Goal: Task Accomplishment & Management: Use online tool/utility

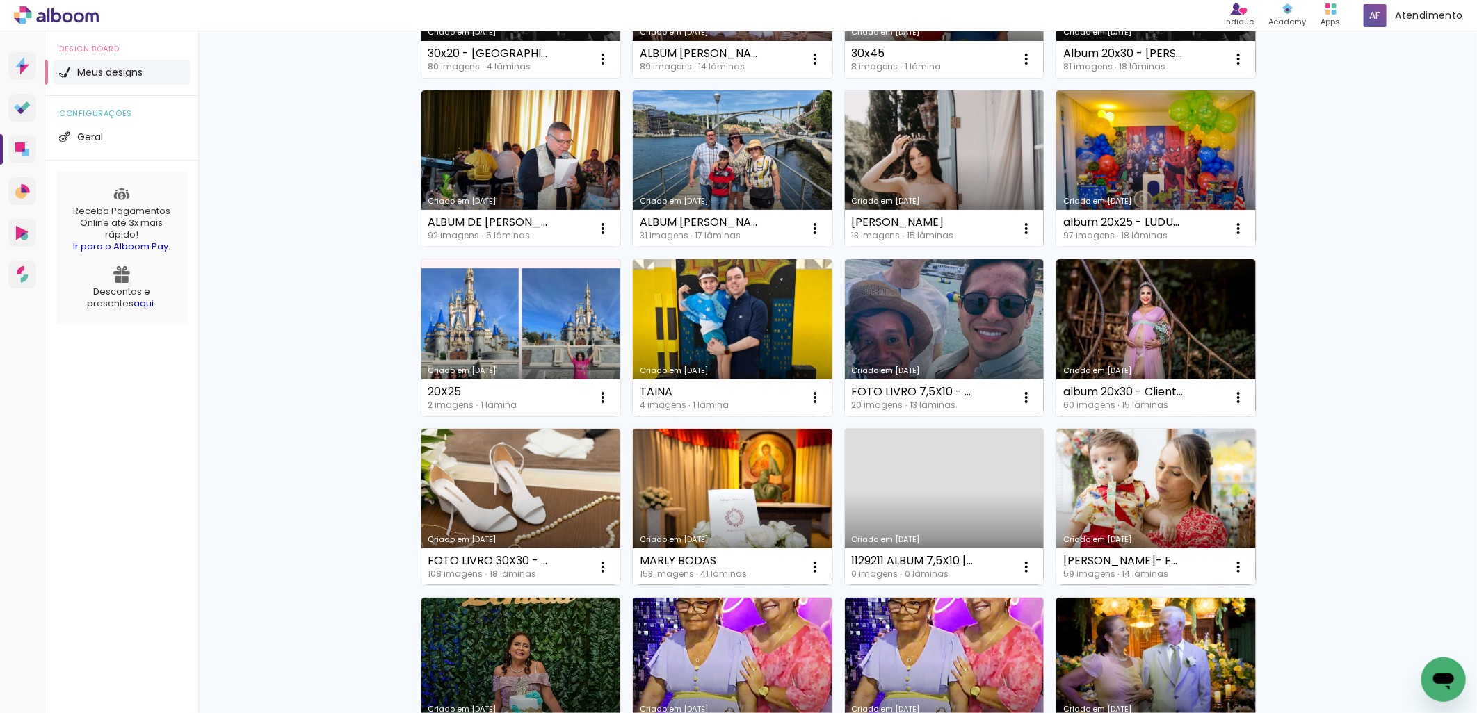
scroll to position [515, 0]
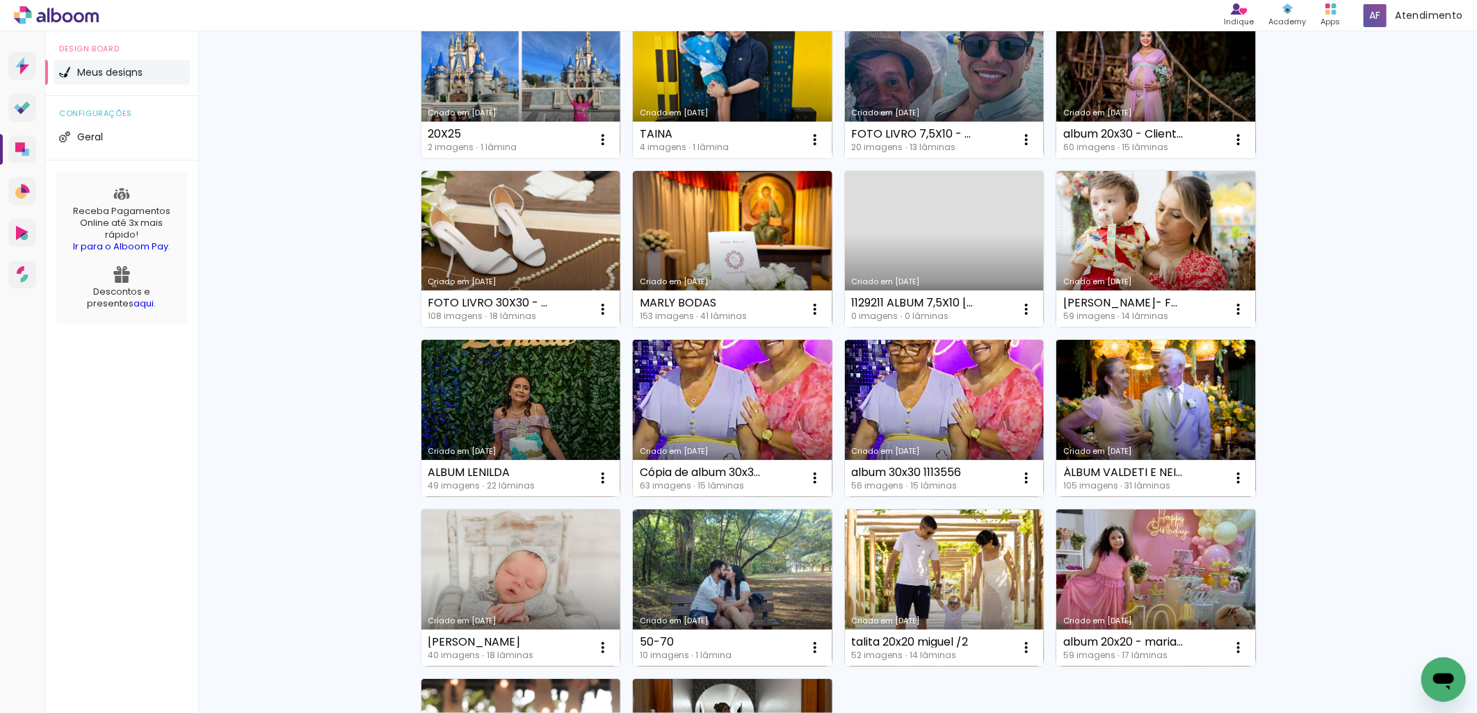
click at [693, 391] on link "Criado em [DATE]" at bounding box center [733, 418] width 200 height 157
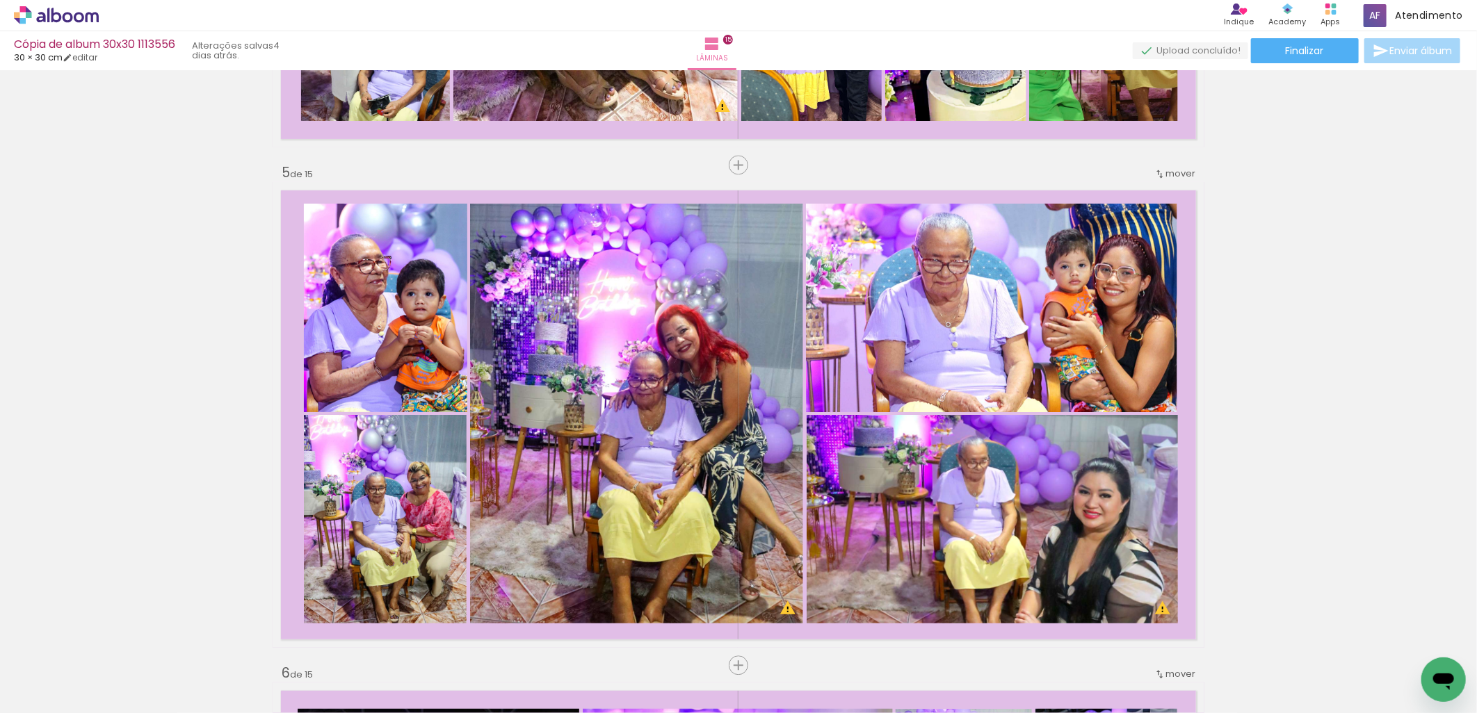
scroll to position [0, 2164]
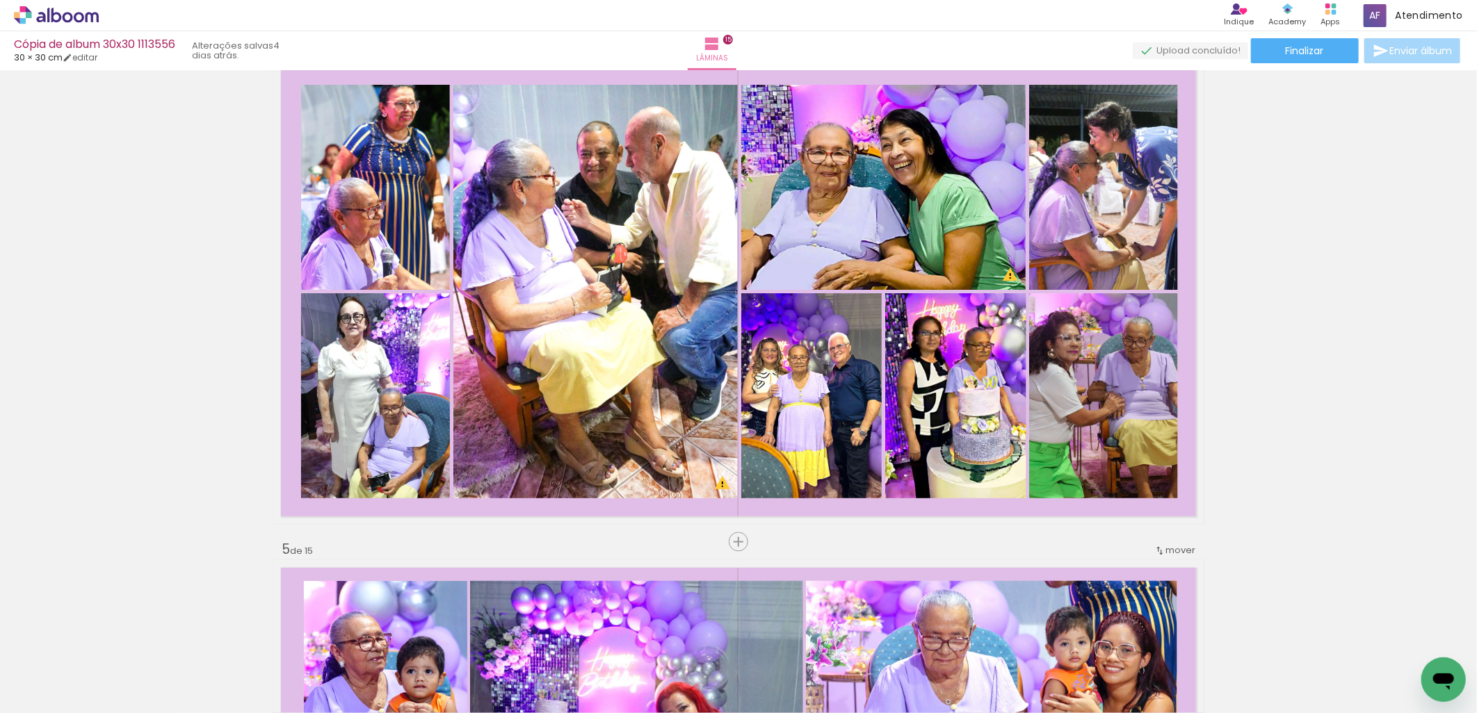
scroll to position [1802, 0]
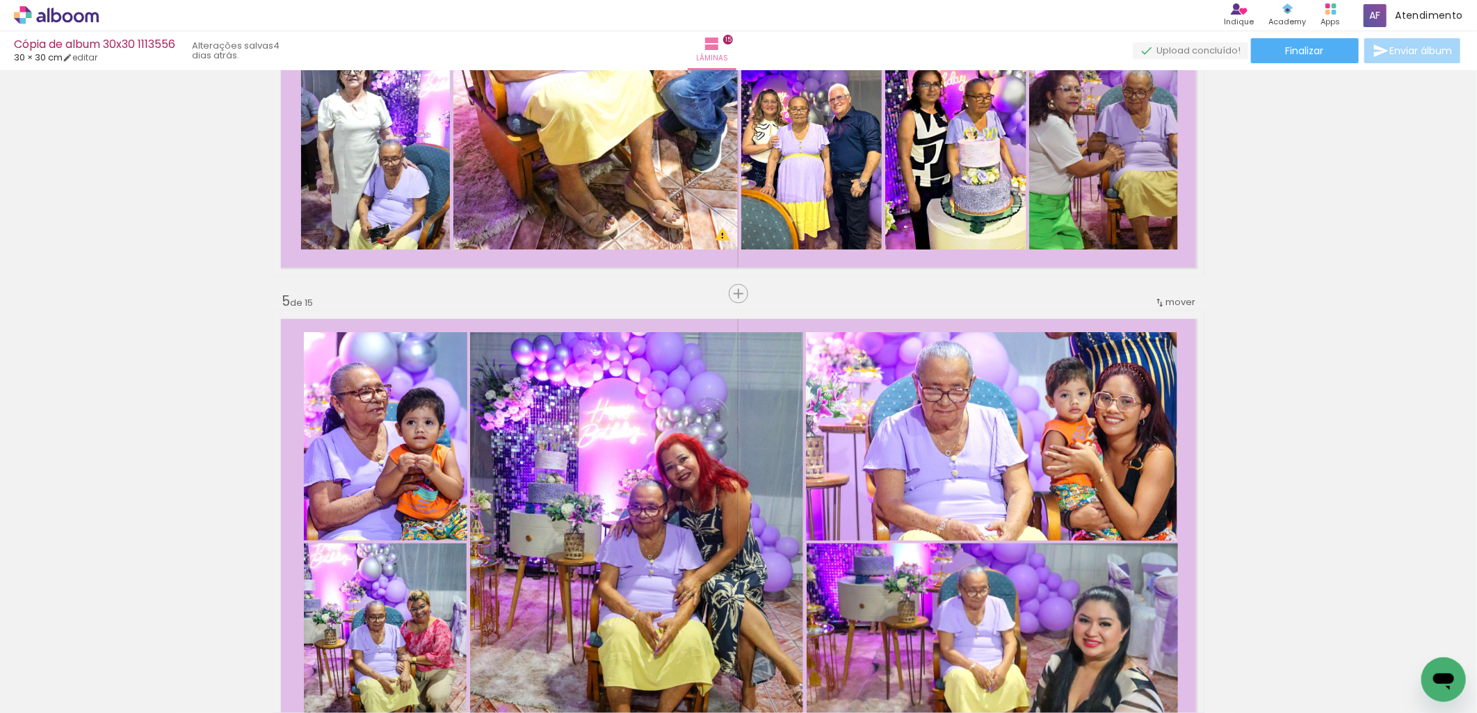
click at [289, 648] on quentale-thumb at bounding box center [312, 667] width 78 height 80
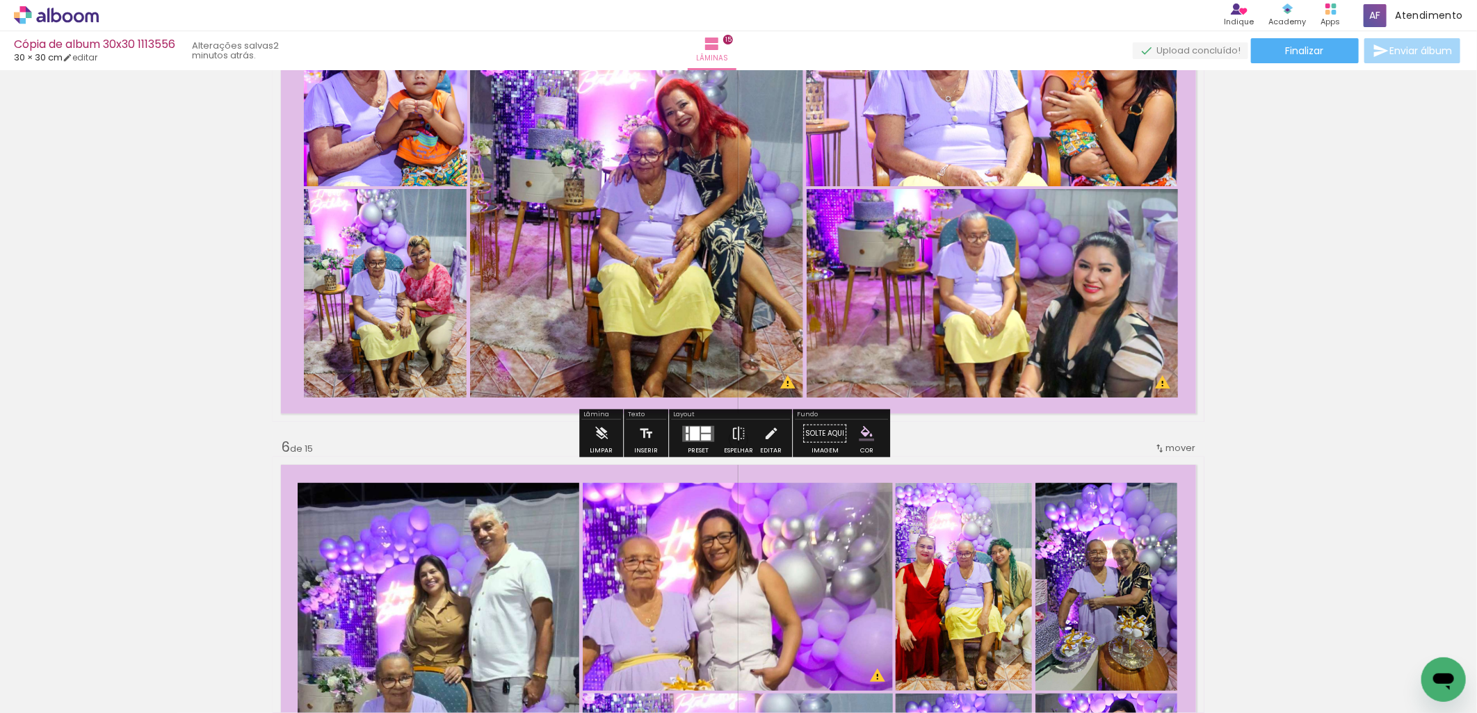
scroll to position [2188, 0]
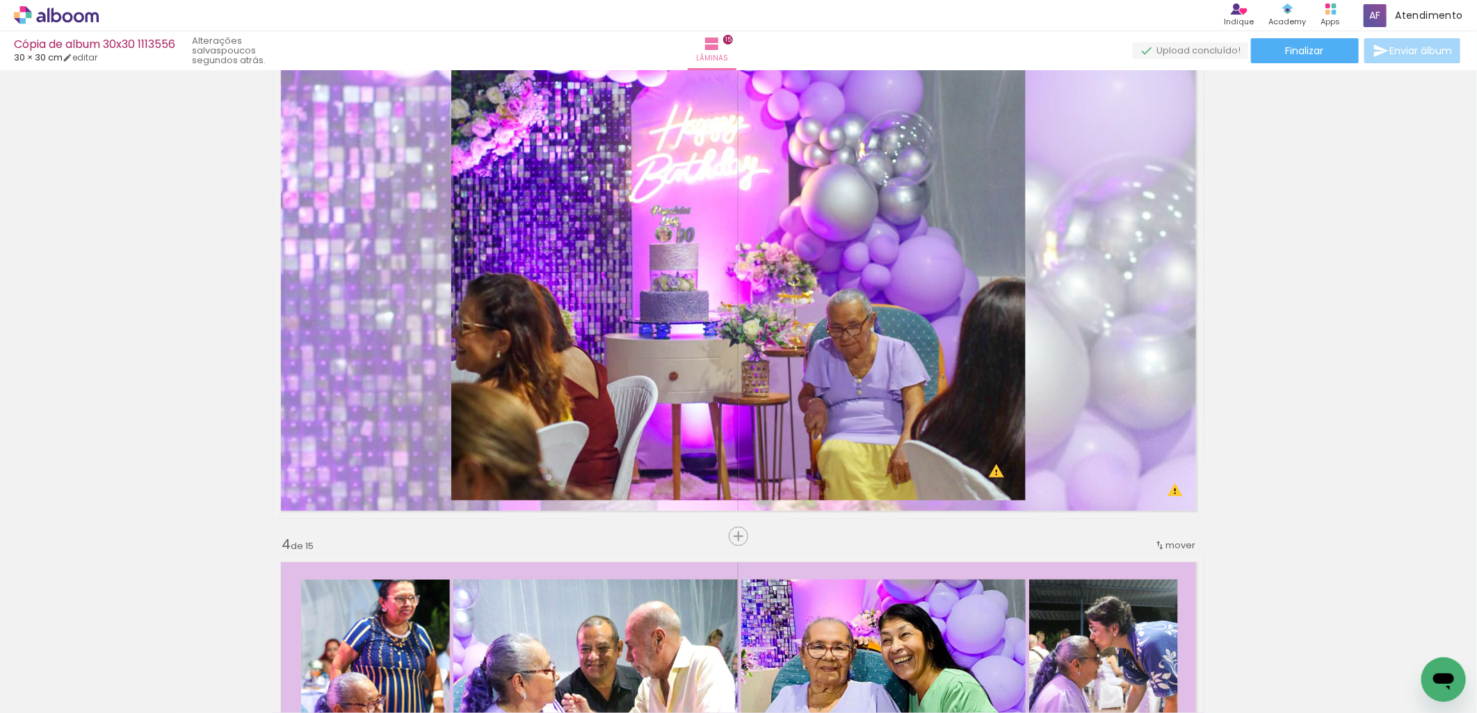
scroll to position [901, 0]
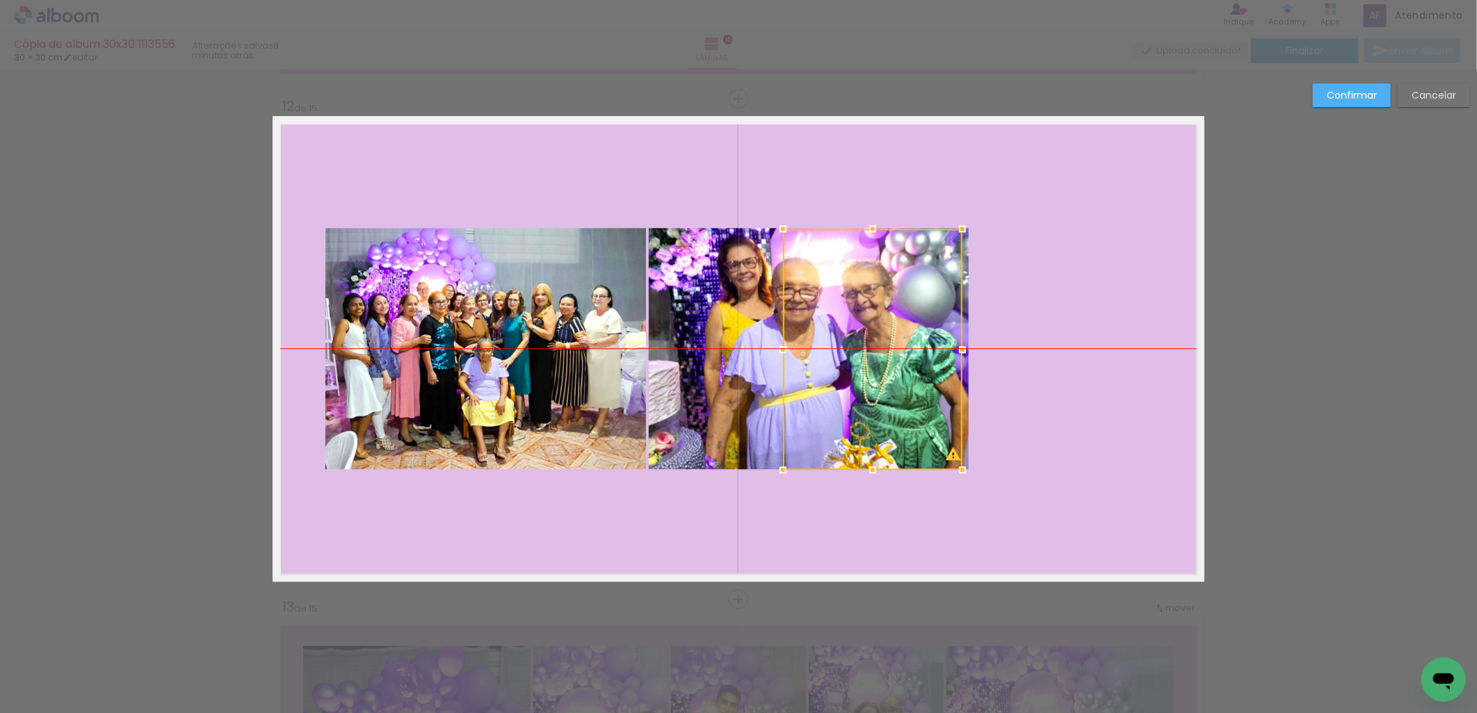
scroll to position [0, 1014]
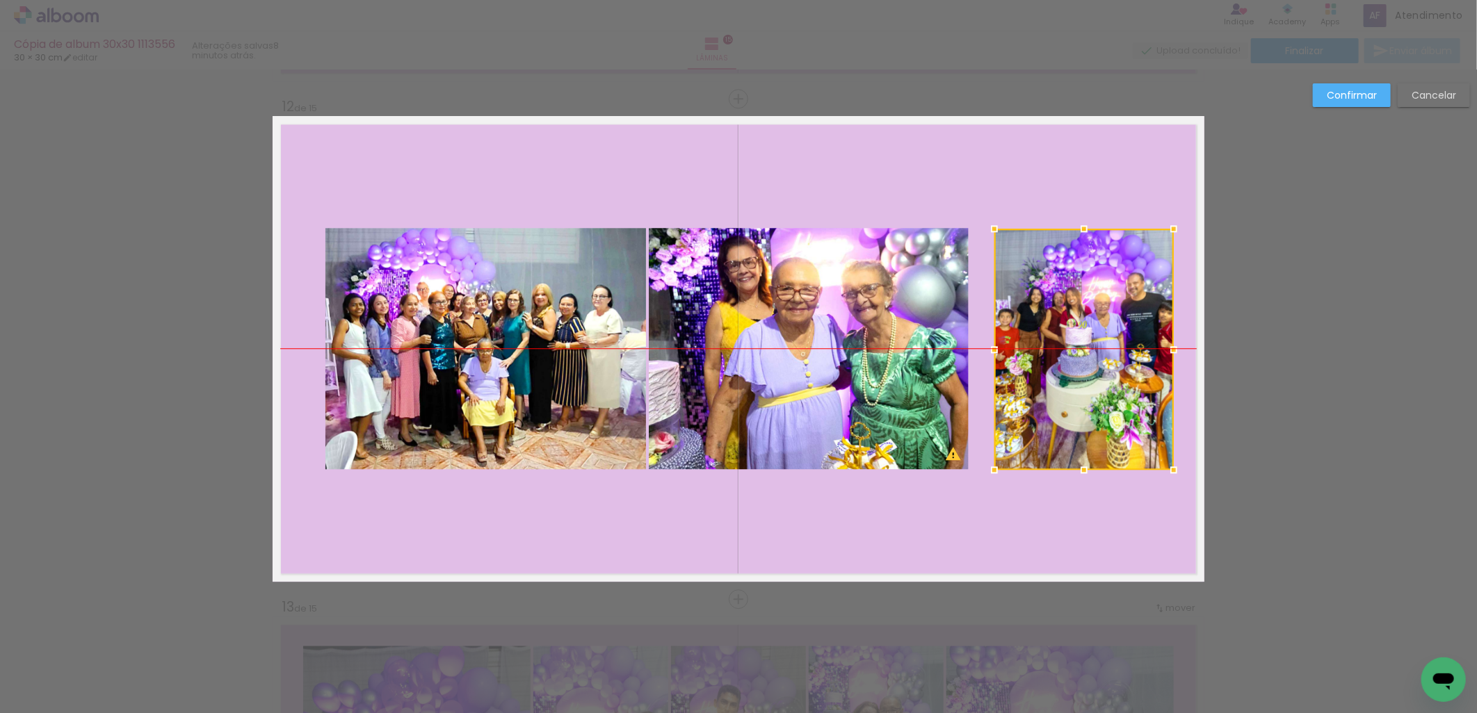
drag, startPoint x: 1057, startPoint y: 357, endPoint x: 1076, endPoint y: 363, distance: 19.8
click at [1076, 363] on div at bounding box center [1083, 349] width 179 height 241
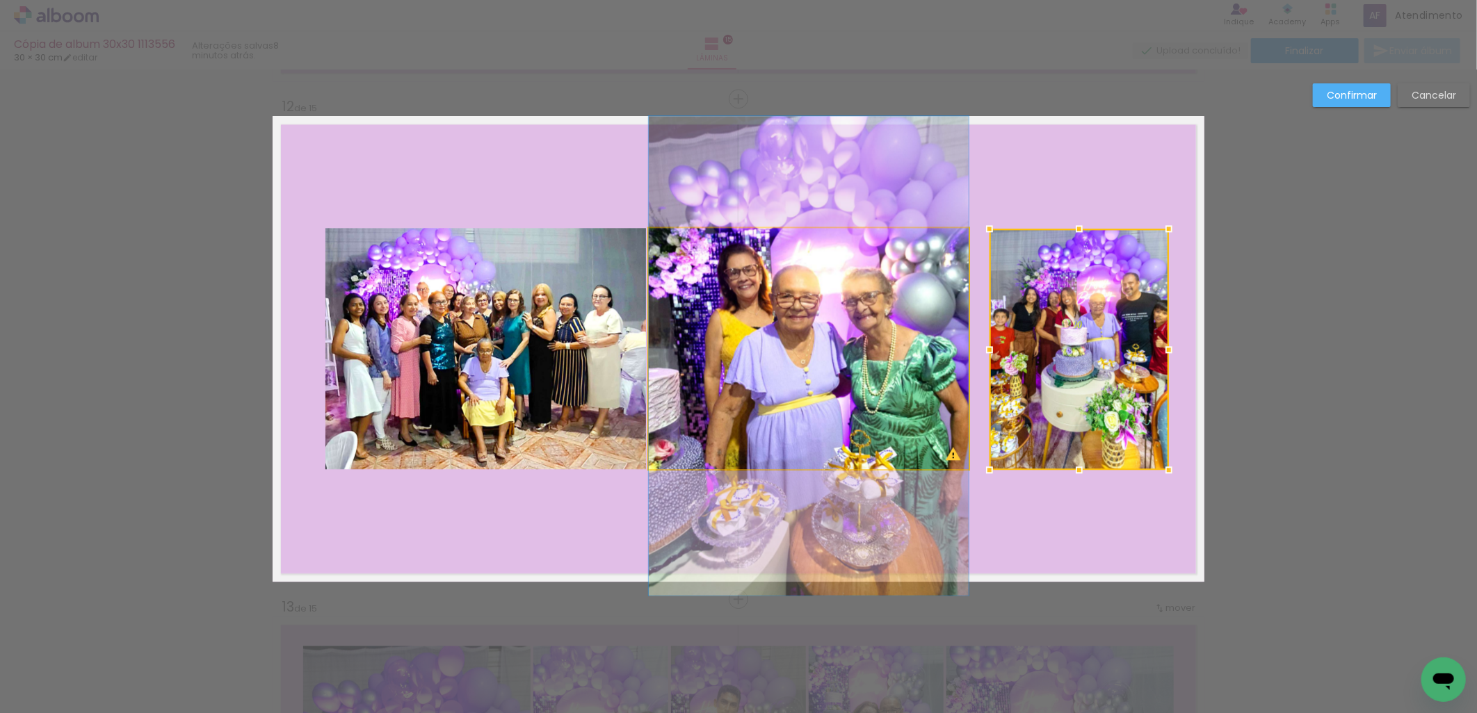
drag, startPoint x: 886, startPoint y: 348, endPoint x: 867, endPoint y: 355, distance: 20.3
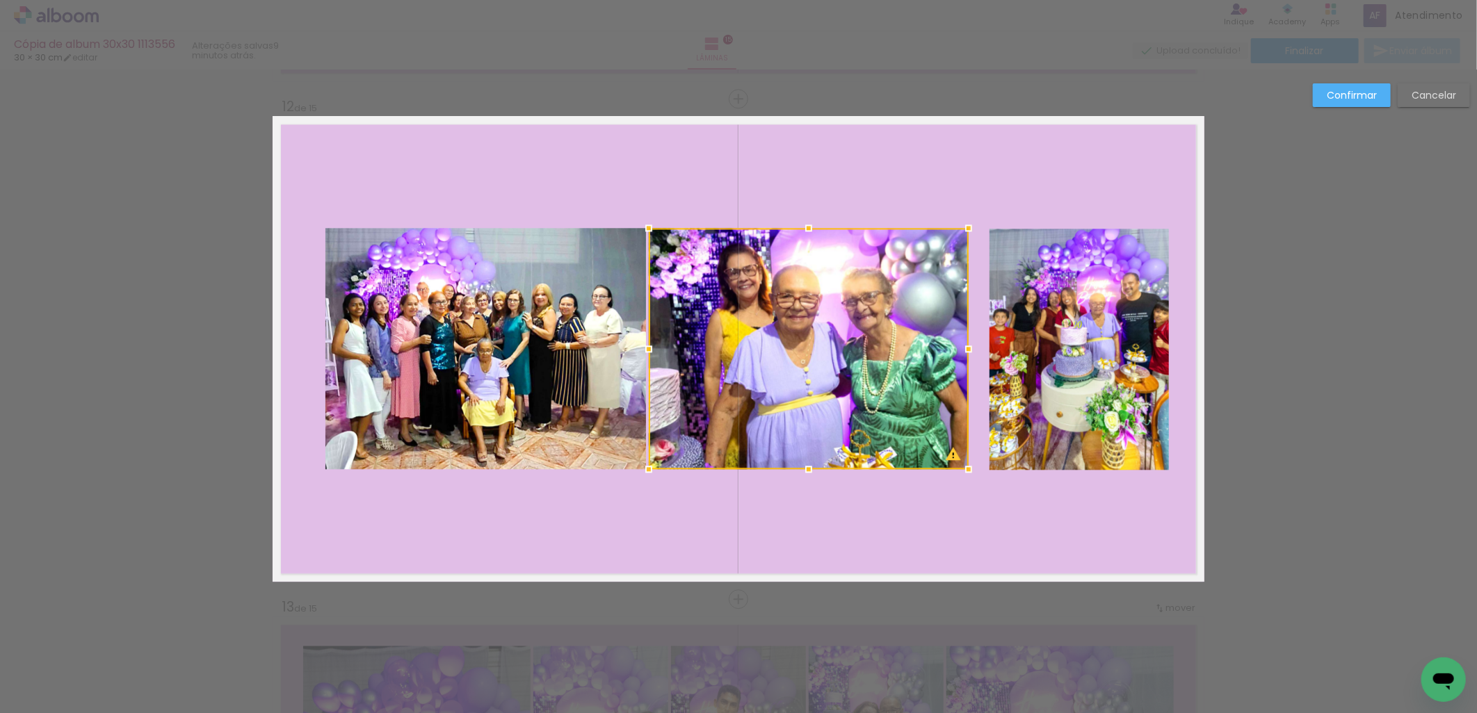
click at [0, 0] on slot "Confirmar" at bounding box center [0, 0] width 0 height 0
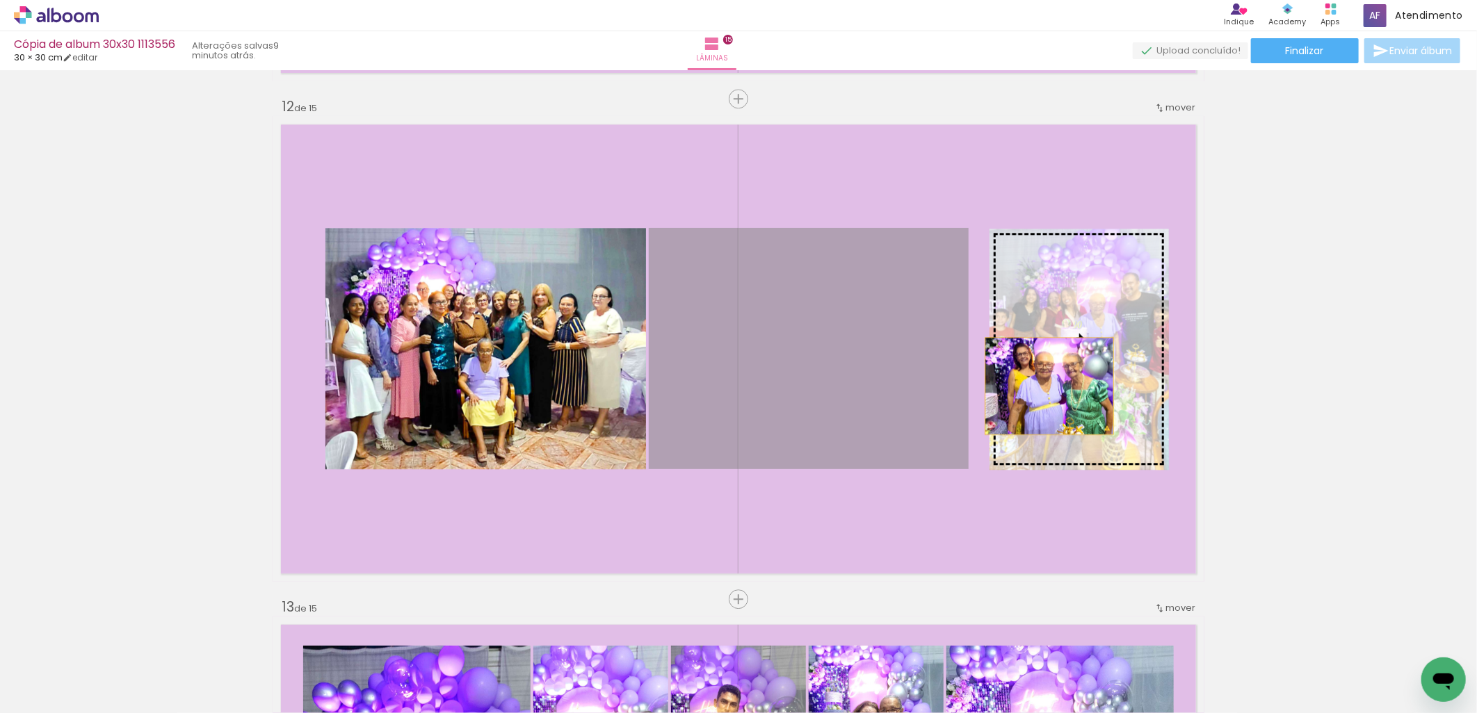
drag, startPoint x: 844, startPoint y: 390, endPoint x: 1044, endPoint y: 386, distance: 199.6
click at [0, 0] on slot at bounding box center [0, 0] width 0 height 0
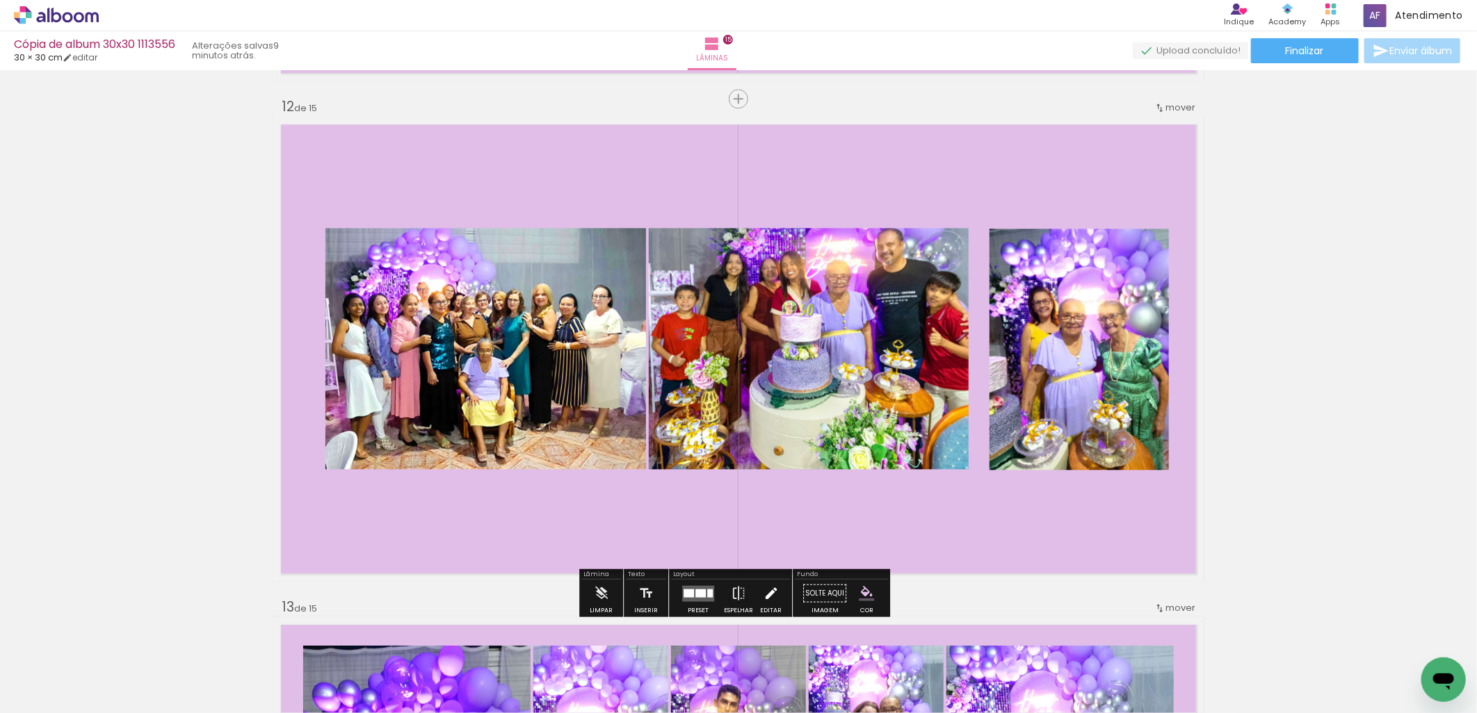
click at [772, 599] on iron-icon at bounding box center [771, 593] width 15 height 28
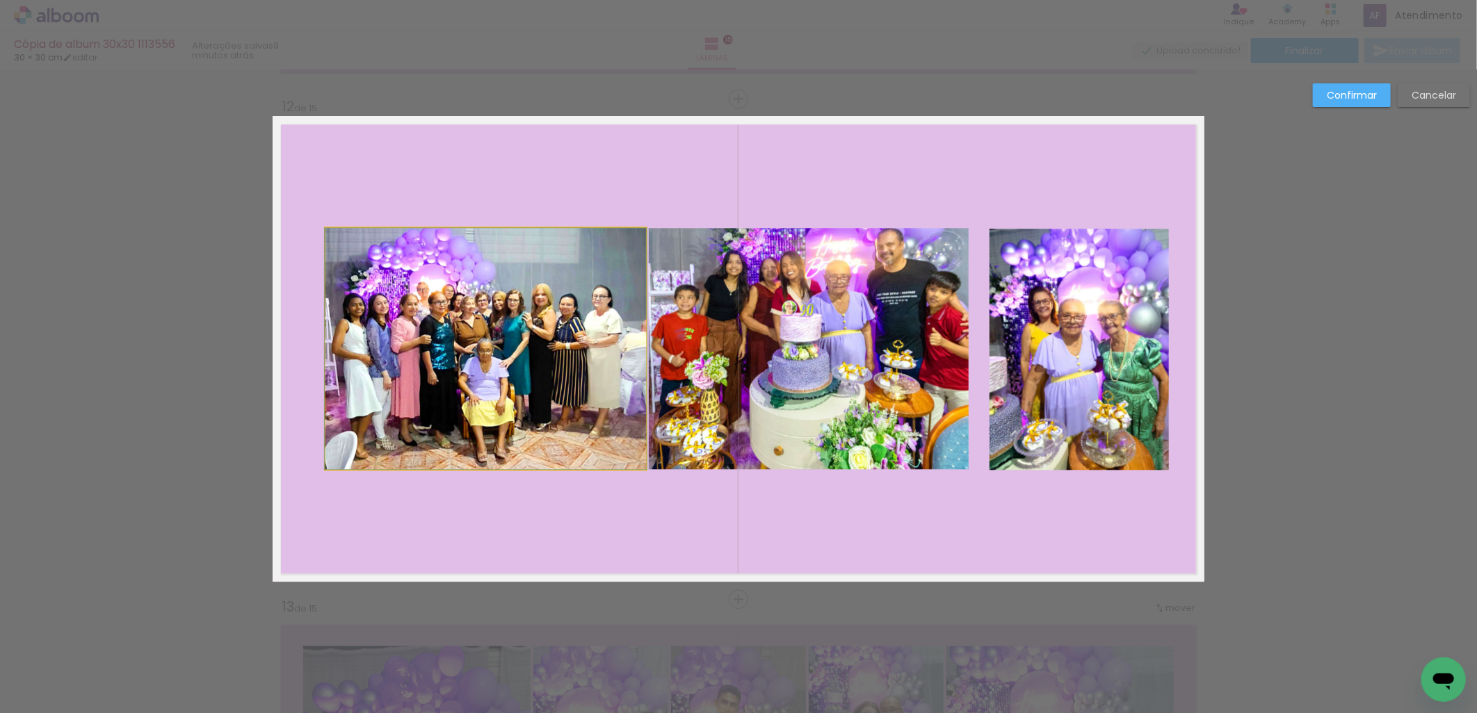
click at [480, 428] on quentale-photo at bounding box center [485, 348] width 321 height 241
click at [768, 379] on quentale-photo at bounding box center [809, 348] width 320 height 241
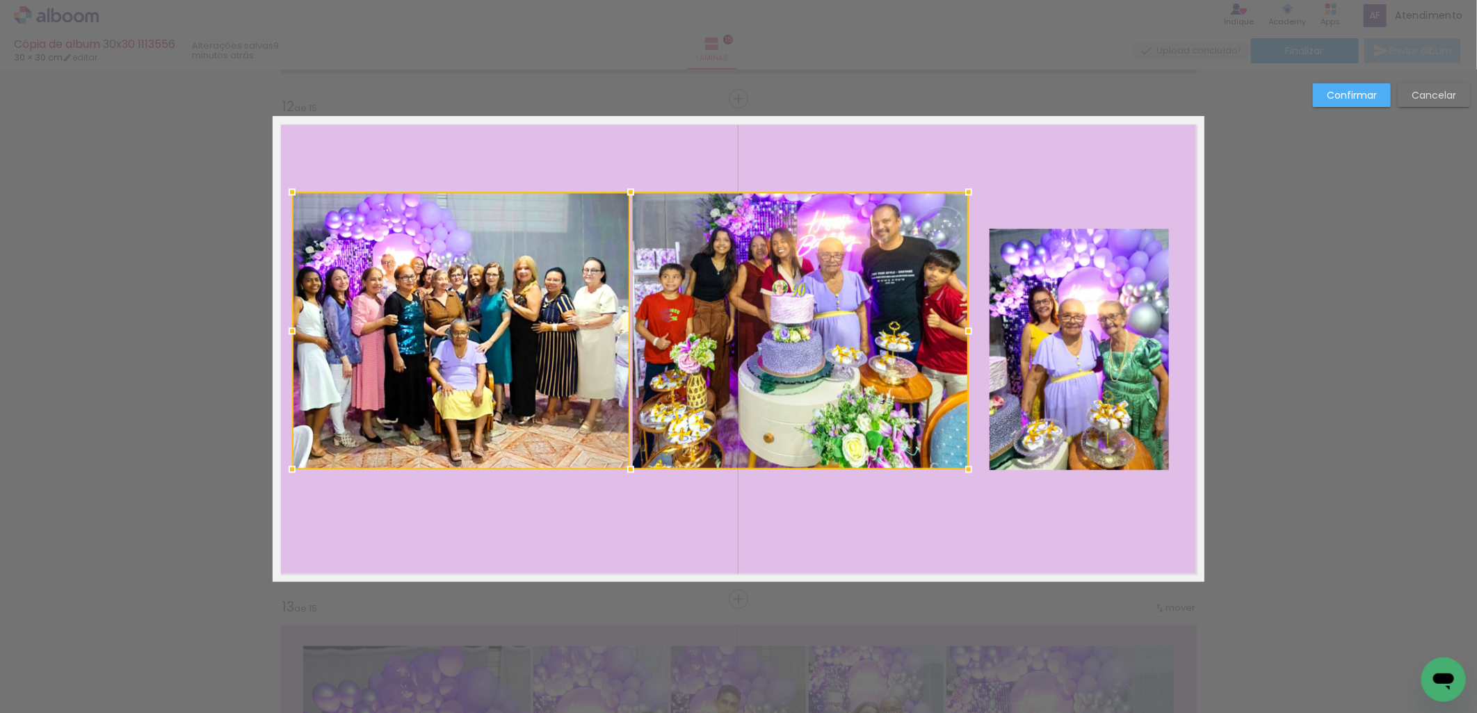
drag, startPoint x: 318, startPoint y: 227, endPoint x: 285, endPoint y: 186, distance: 53.0
click at [285, 186] on div at bounding box center [292, 192] width 28 height 28
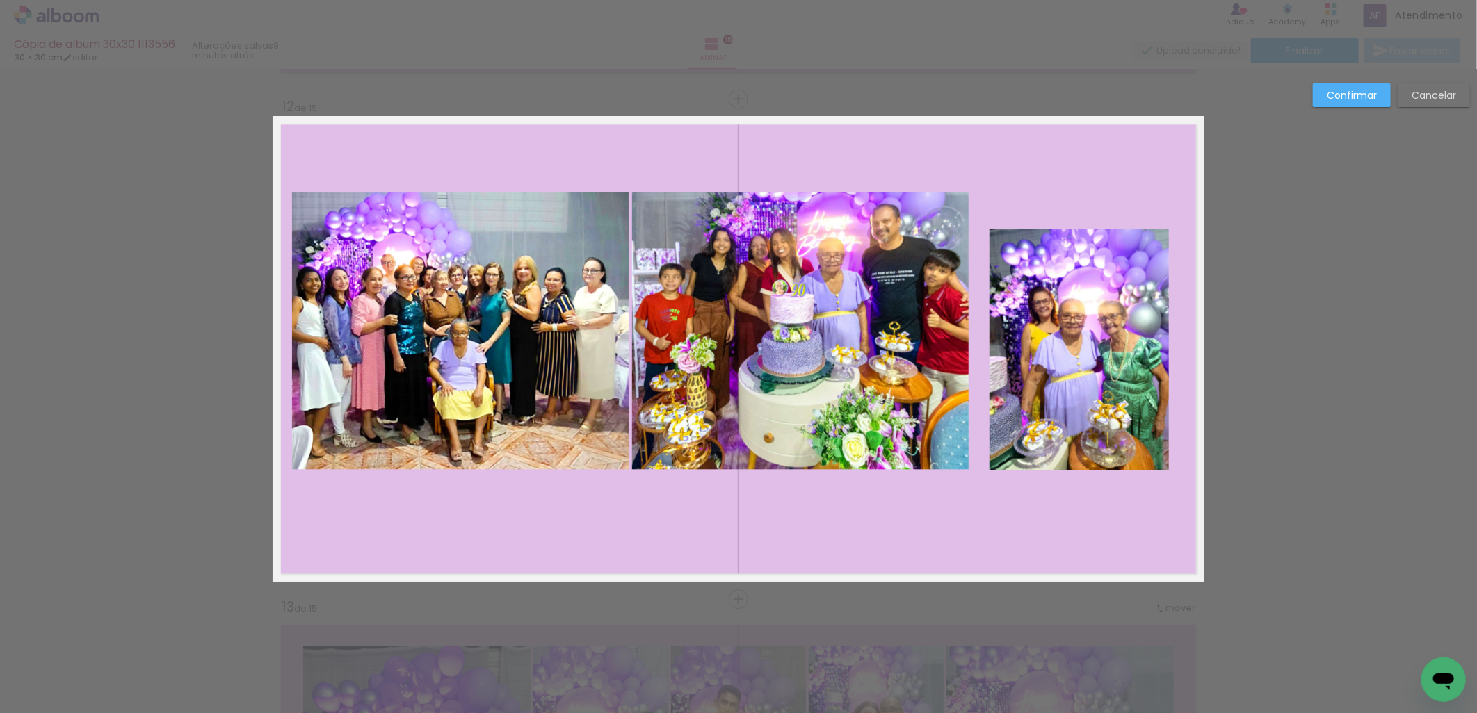
click at [495, 324] on quentale-photo at bounding box center [460, 330] width 337 height 277
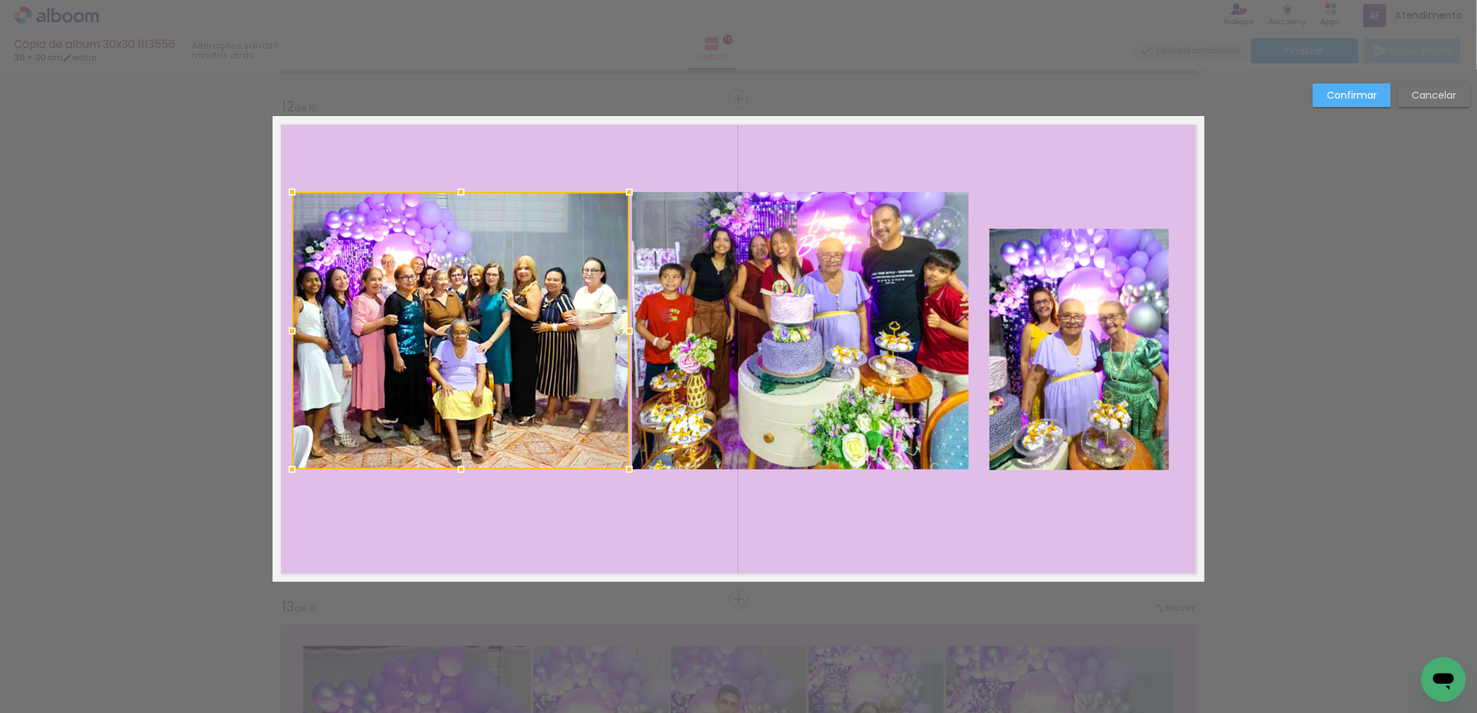
drag, startPoint x: 701, startPoint y: 339, endPoint x: 770, endPoint y: 380, distance: 80.5
click at [702, 339] on quentale-photo at bounding box center [800, 330] width 337 height 277
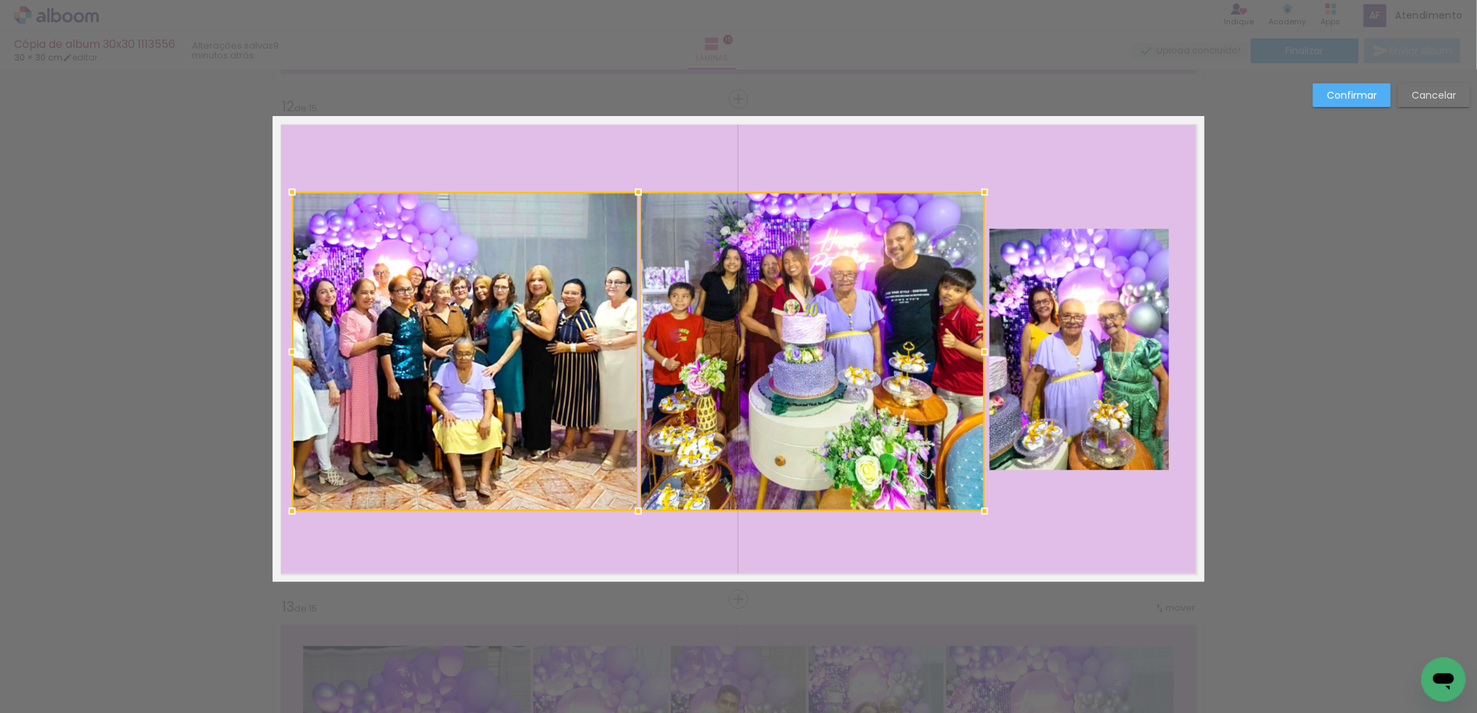
drag, startPoint x: 970, startPoint y: 476, endPoint x: 986, endPoint y: 517, distance: 44.7
click at [986, 517] on div at bounding box center [985, 511] width 28 height 28
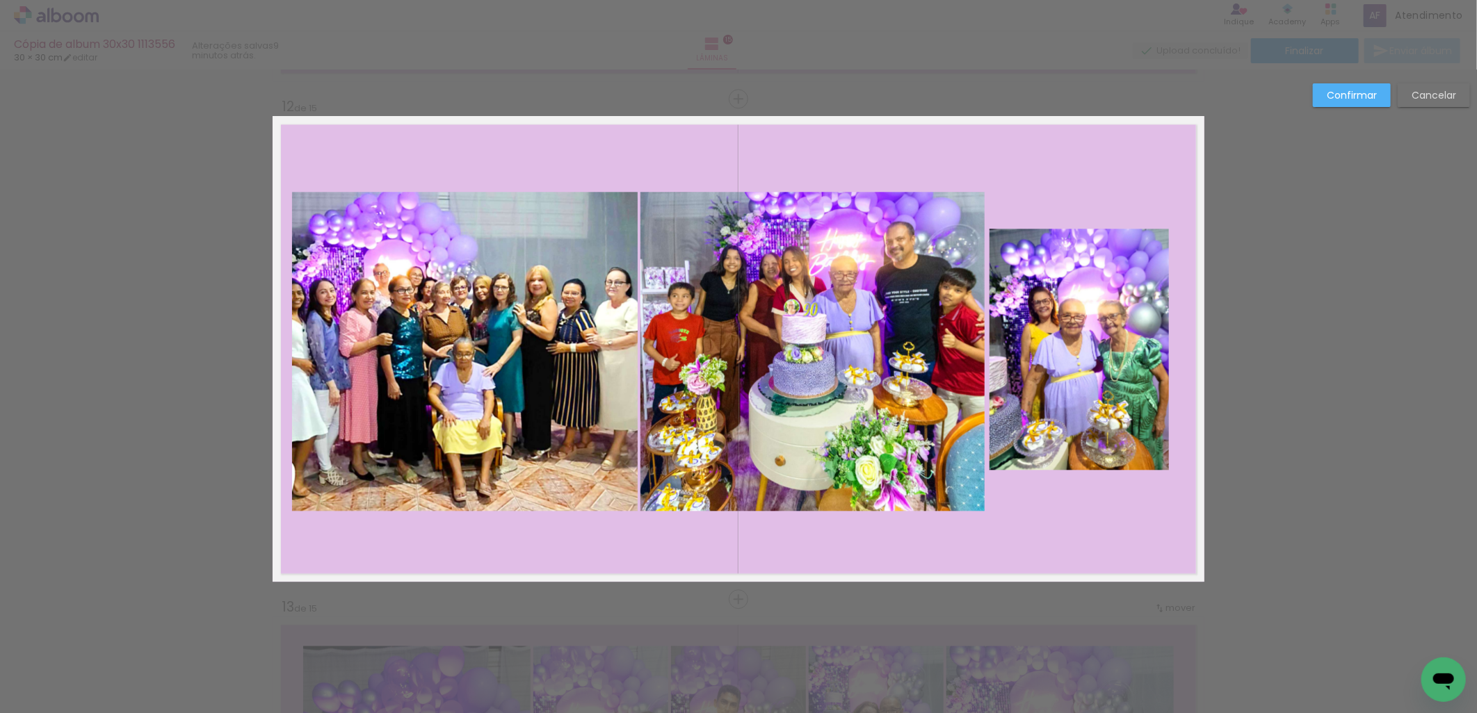
click at [1085, 389] on quentale-photo at bounding box center [1078, 349] width 179 height 241
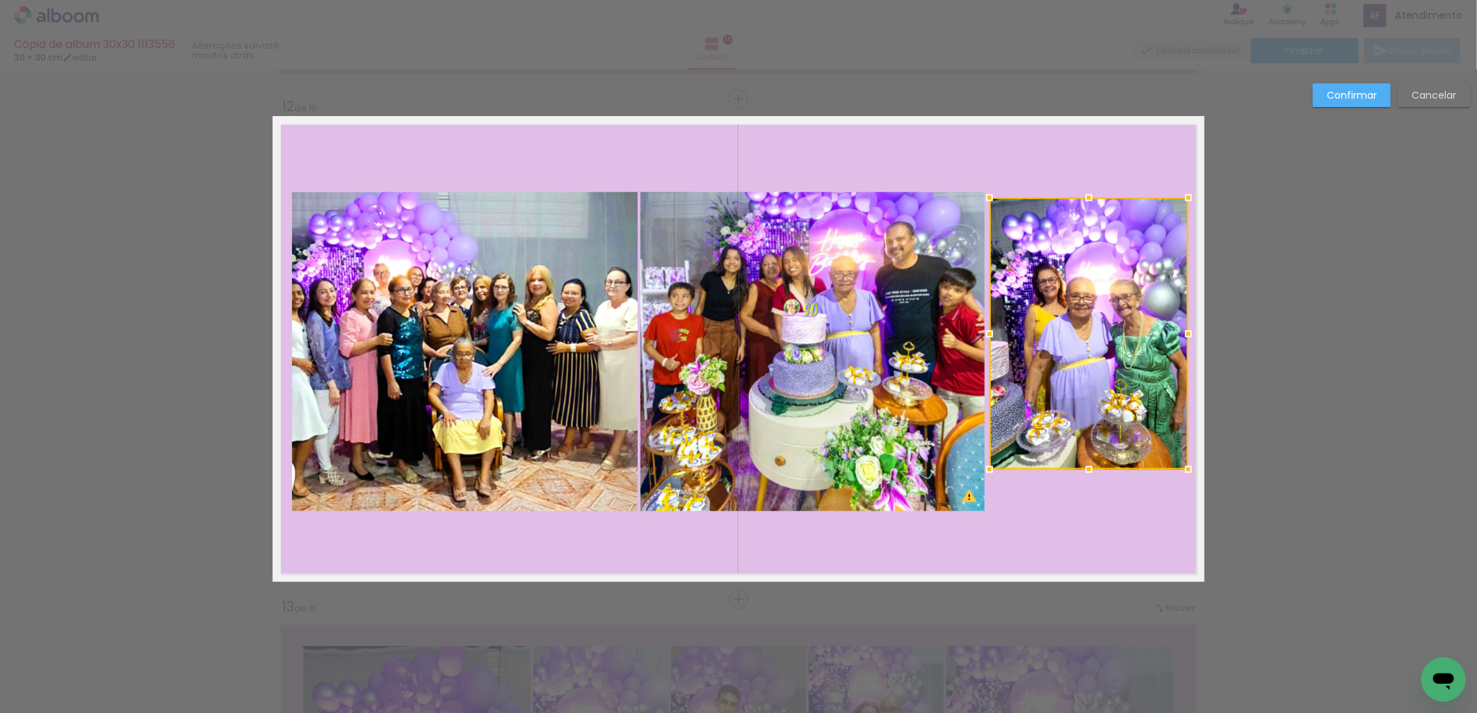
drag, startPoint x: 1161, startPoint y: 227, endPoint x: 1182, endPoint y: 192, distance: 40.5
click at [1182, 192] on div at bounding box center [1188, 198] width 28 height 28
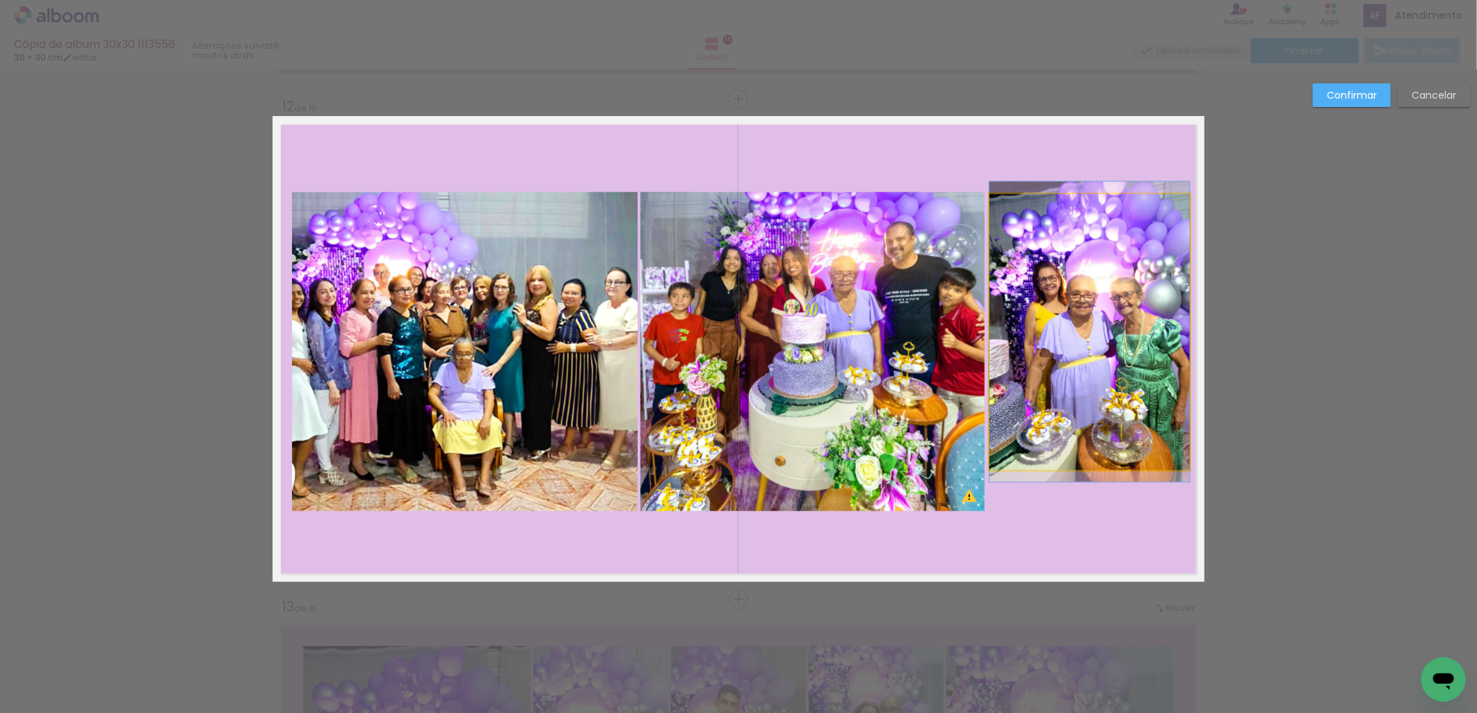
click at [1076, 429] on quentale-photo at bounding box center [1089, 332] width 200 height 276
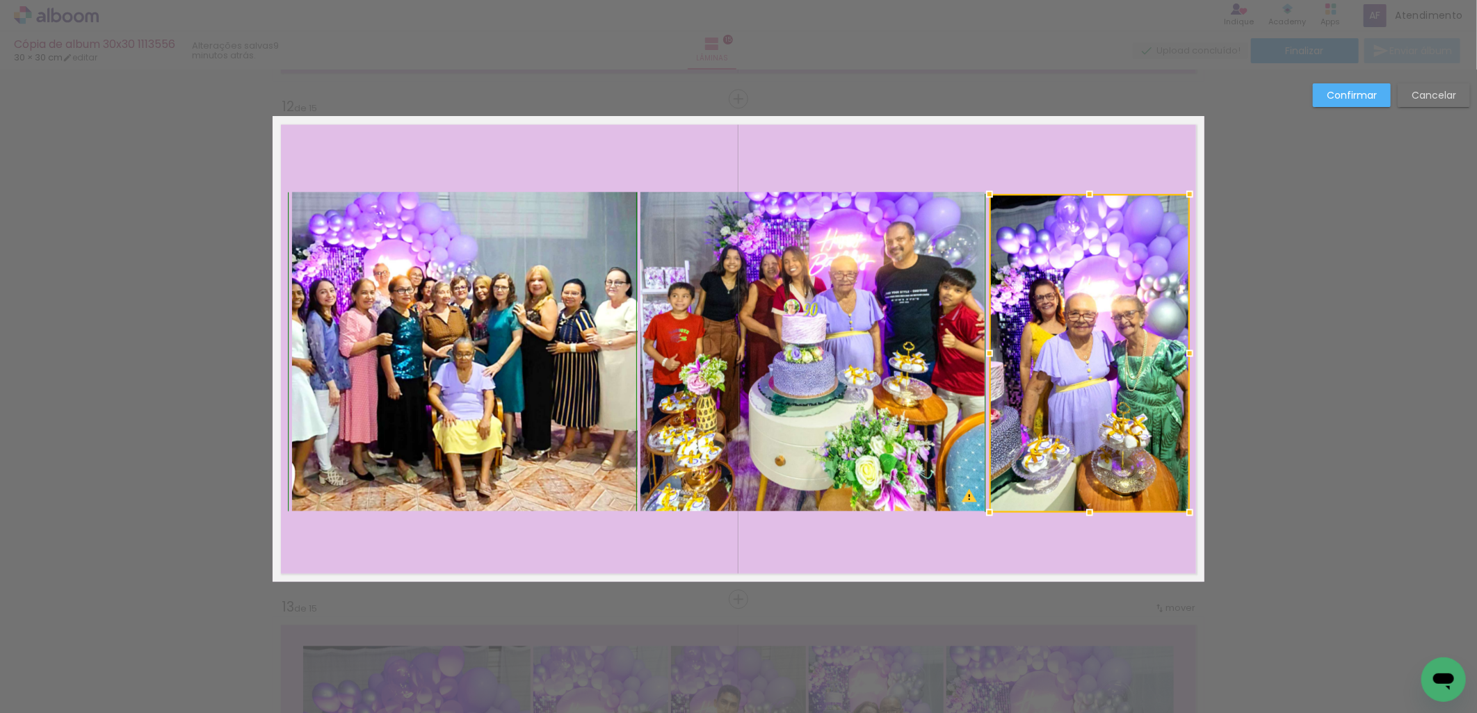
drag, startPoint x: 1079, startPoint y: 477, endPoint x: 1085, endPoint y: 517, distance: 40.8
click at [1085, 517] on div at bounding box center [1090, 513] width 28 height 28
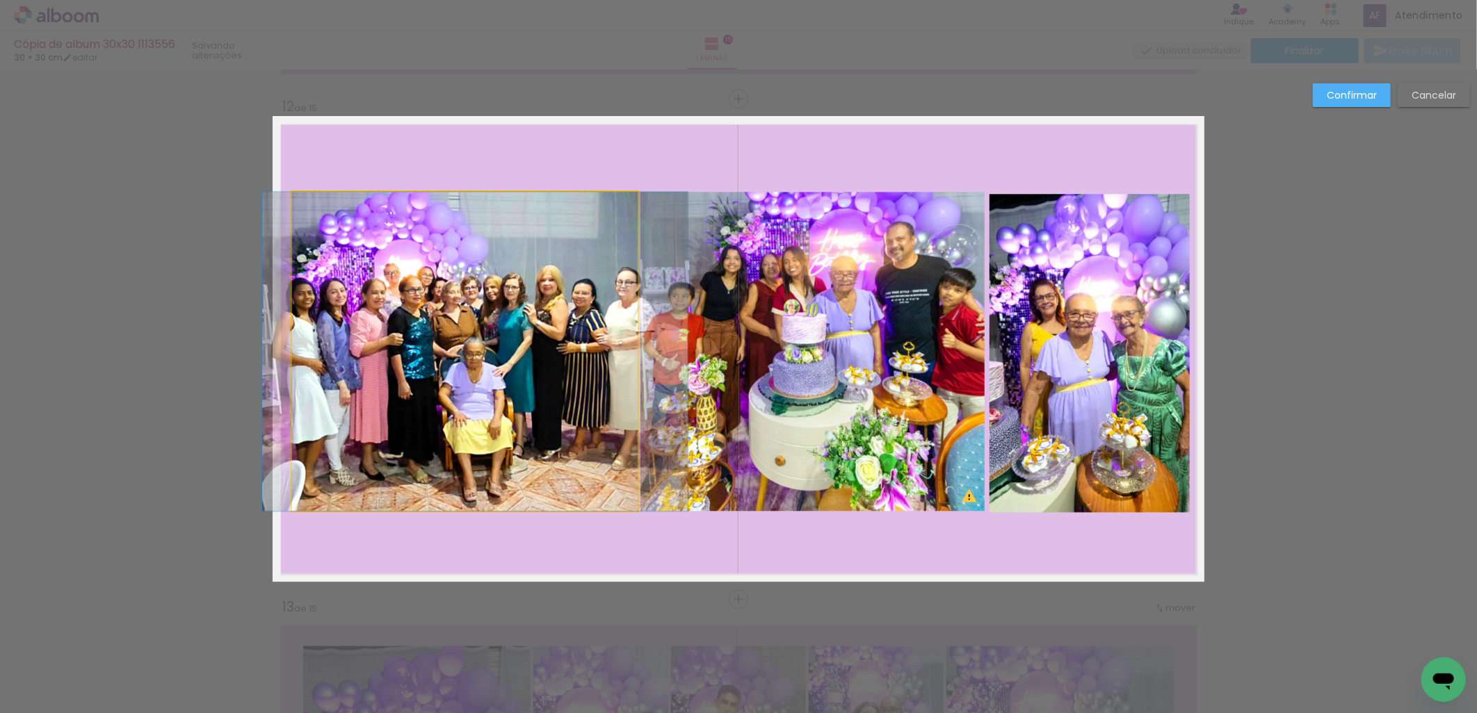
drag, startPoint x: 526, startPoint y: 391, endPoint x: 537, endPoint y: 388, distance: 11.0
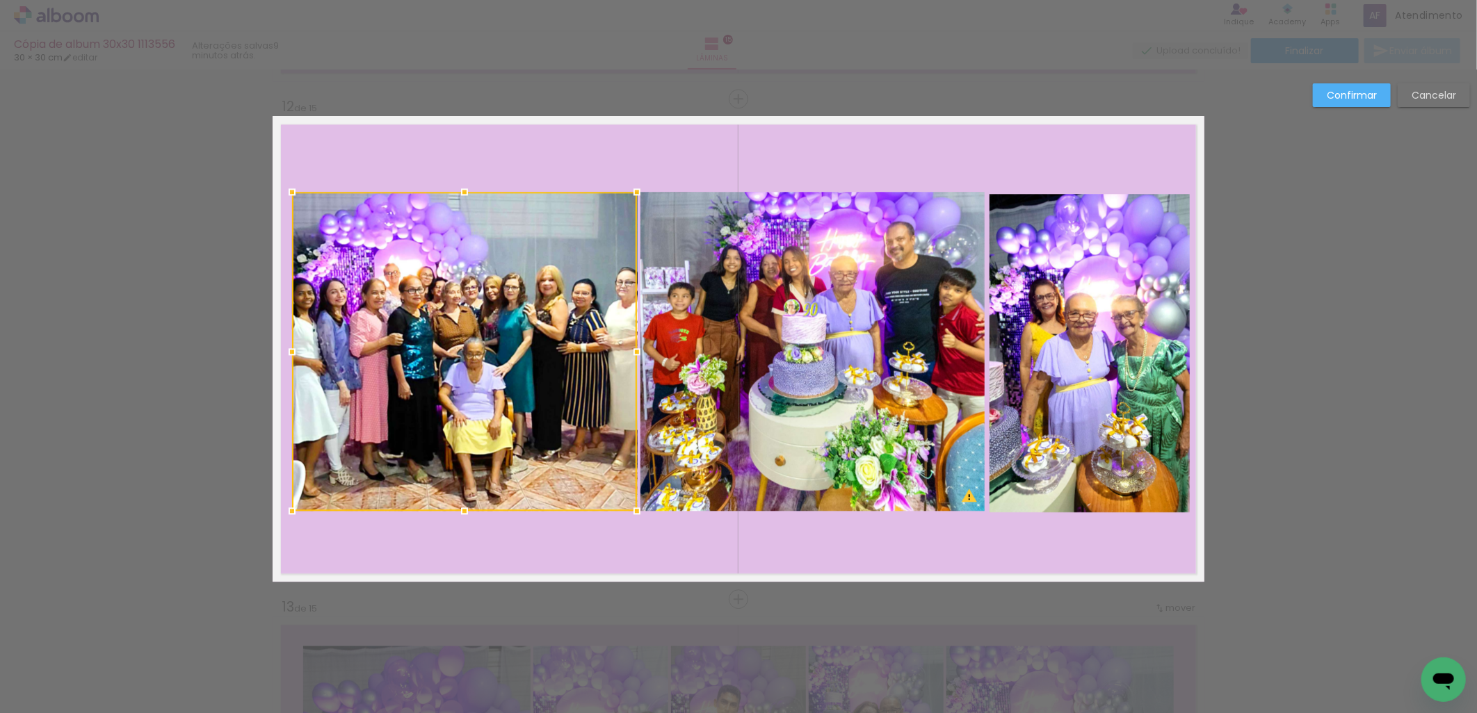
click at [278, 189] on div at bounding box center [292, 192] width 28 height 28
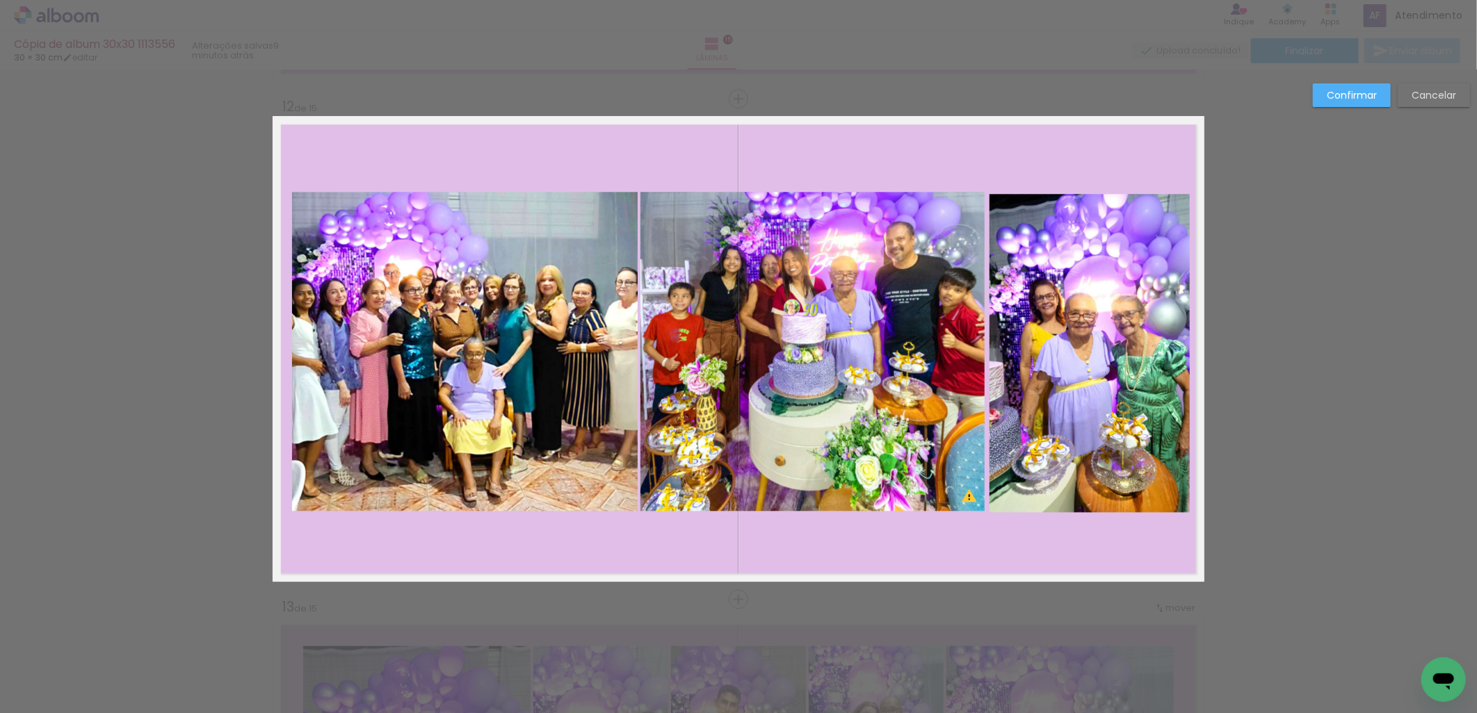
click at [738, 359] on quentale-photo at bounding box center [812, 351] width 344 height 319
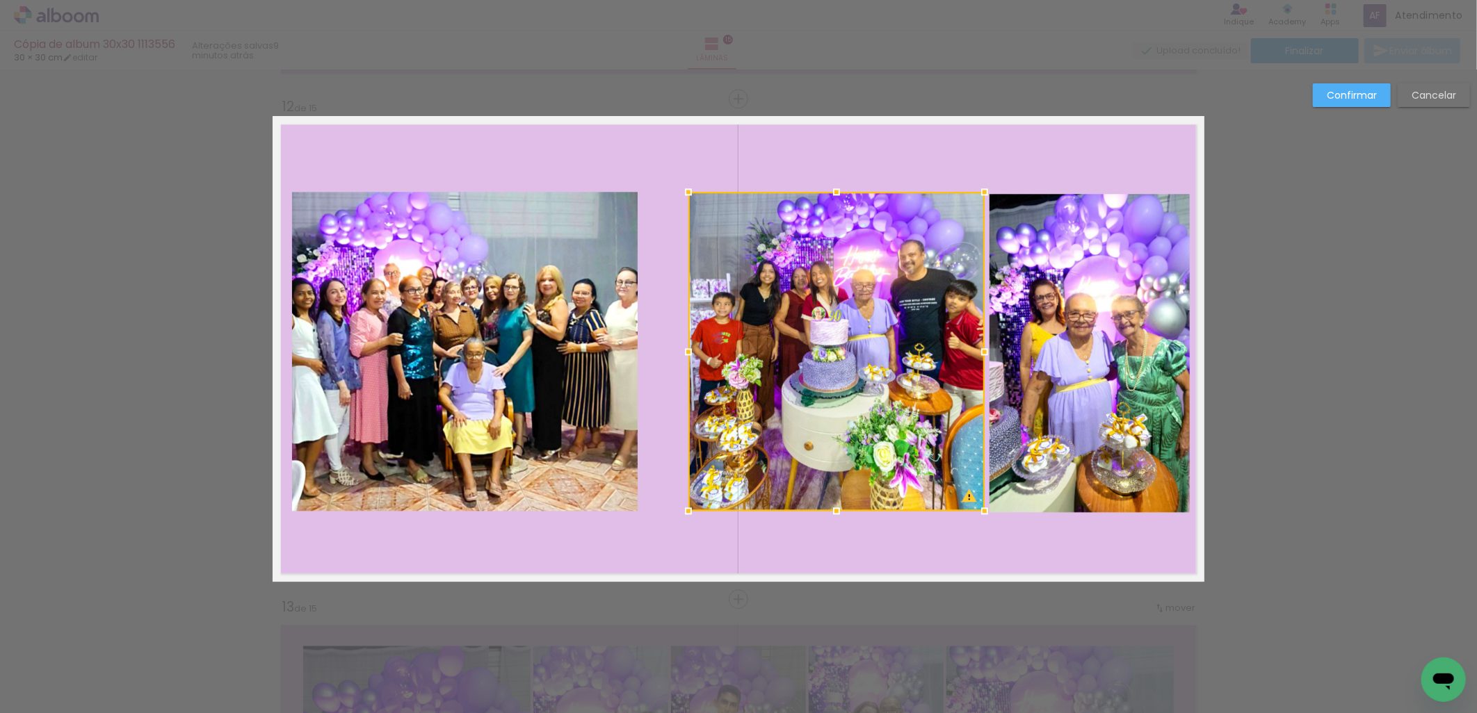
drag, startPoint x: 629, startPoint y: 351, endPoint x: 677, endPoint y: 346, distance: 48.3
click at [677, 346] on div at bounding box center [688, 352] width 28 height 28
click at [533, 378] on quentale-photo at bounding box center [464, 351] width 345 height 319
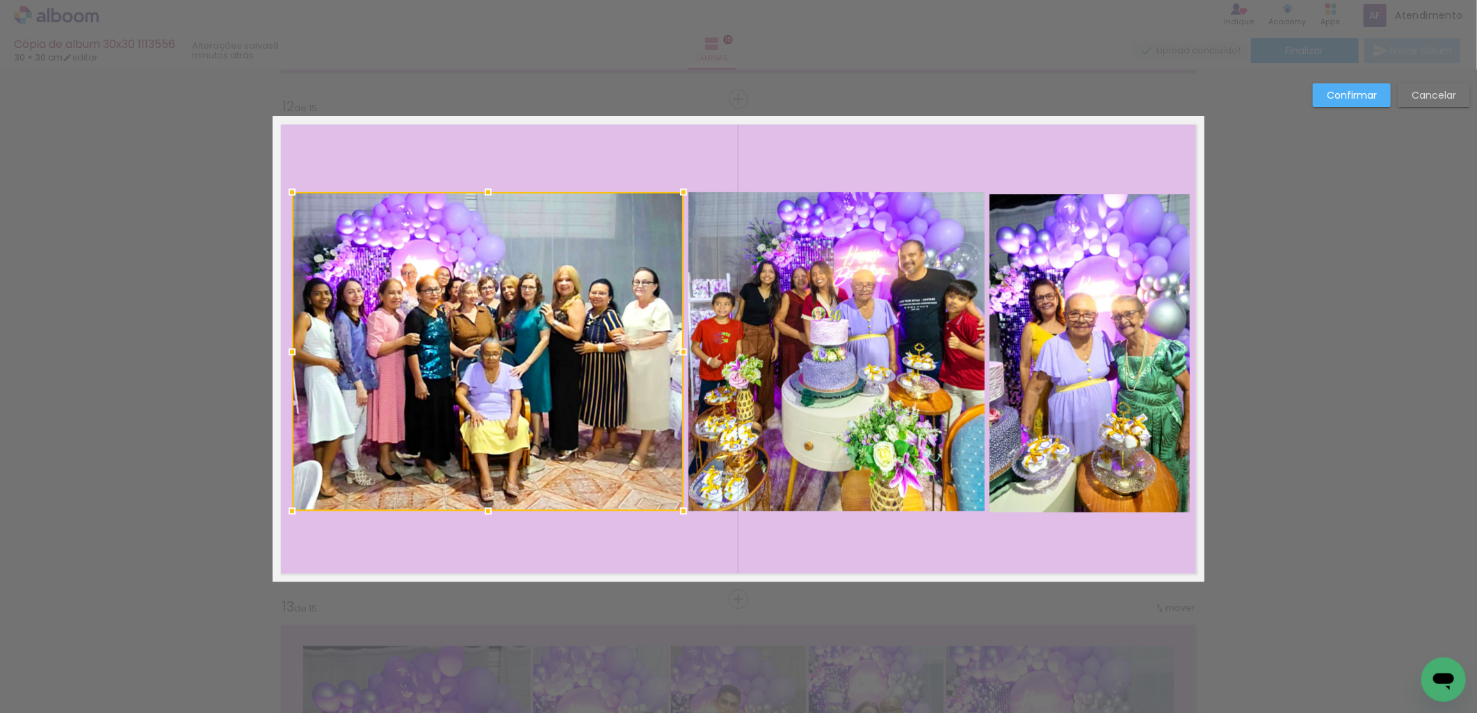
drag, startPoint x: 636, startPoint y: 350, endPoint x: 682, endPoint y: 349, distance: 46.6
click at [682, 349] on div at bounding box center [684, 352] width 28 height 28
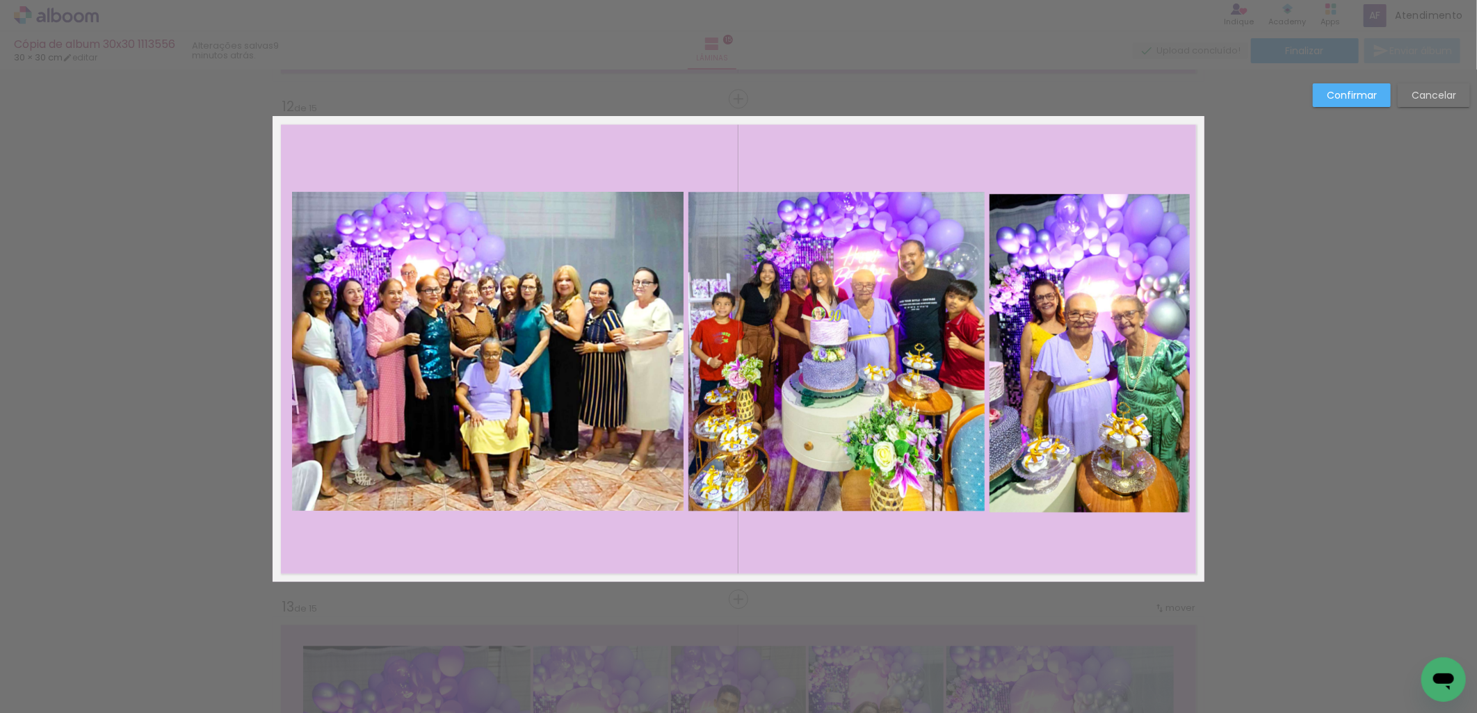
click at [0, 0] on slot "Confirmar" at bounding box center [0, 0] width 0 height 0
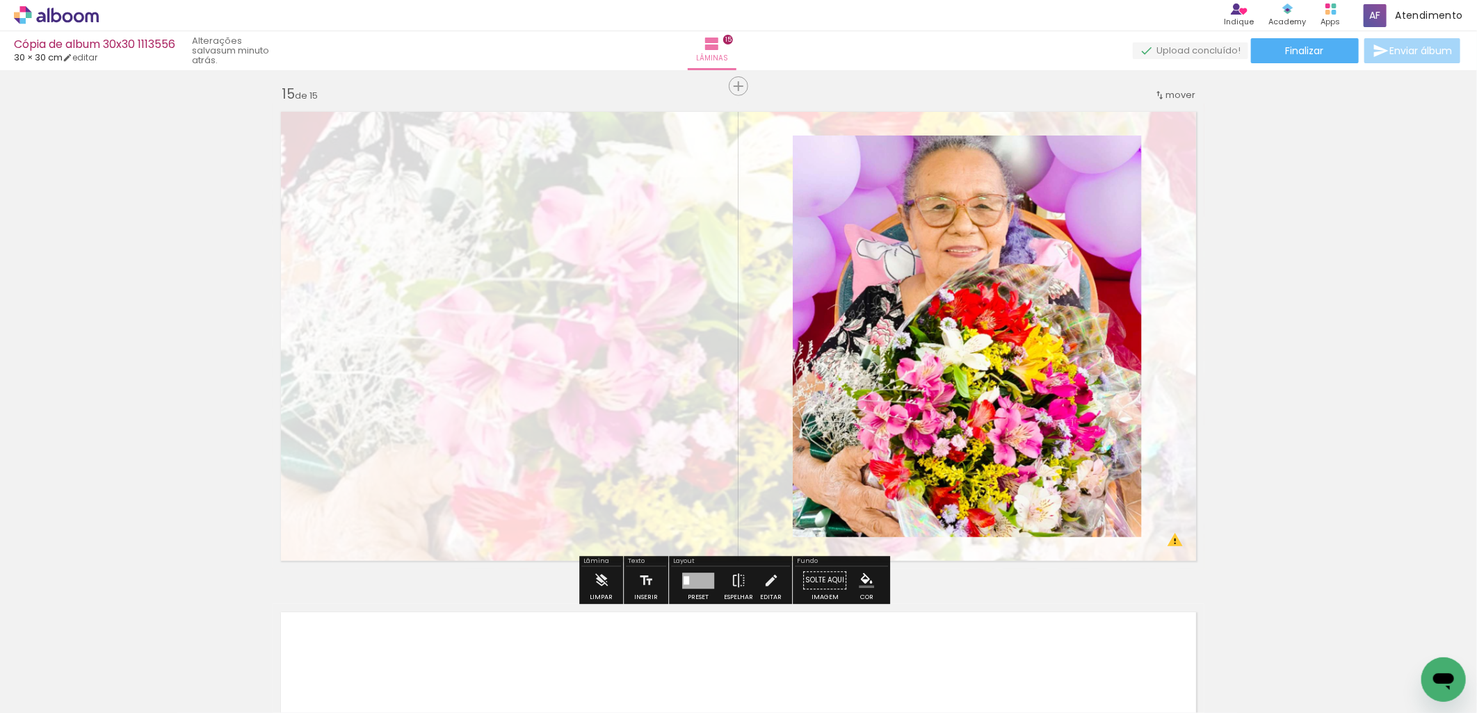
scroll to position [7047, 0]
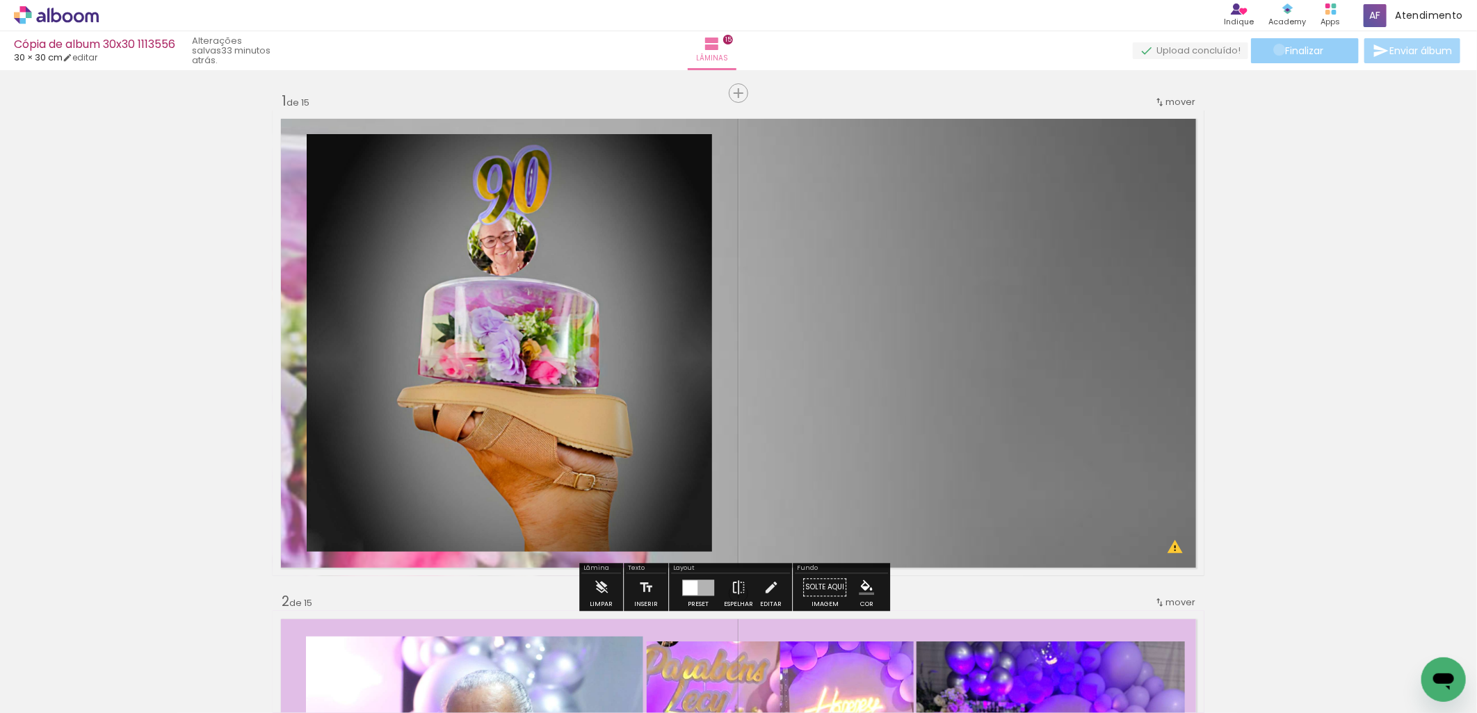
click at [1275, 49] on paper-button "Finalizar" at bounding box center [1305, 50] width 108 height 25
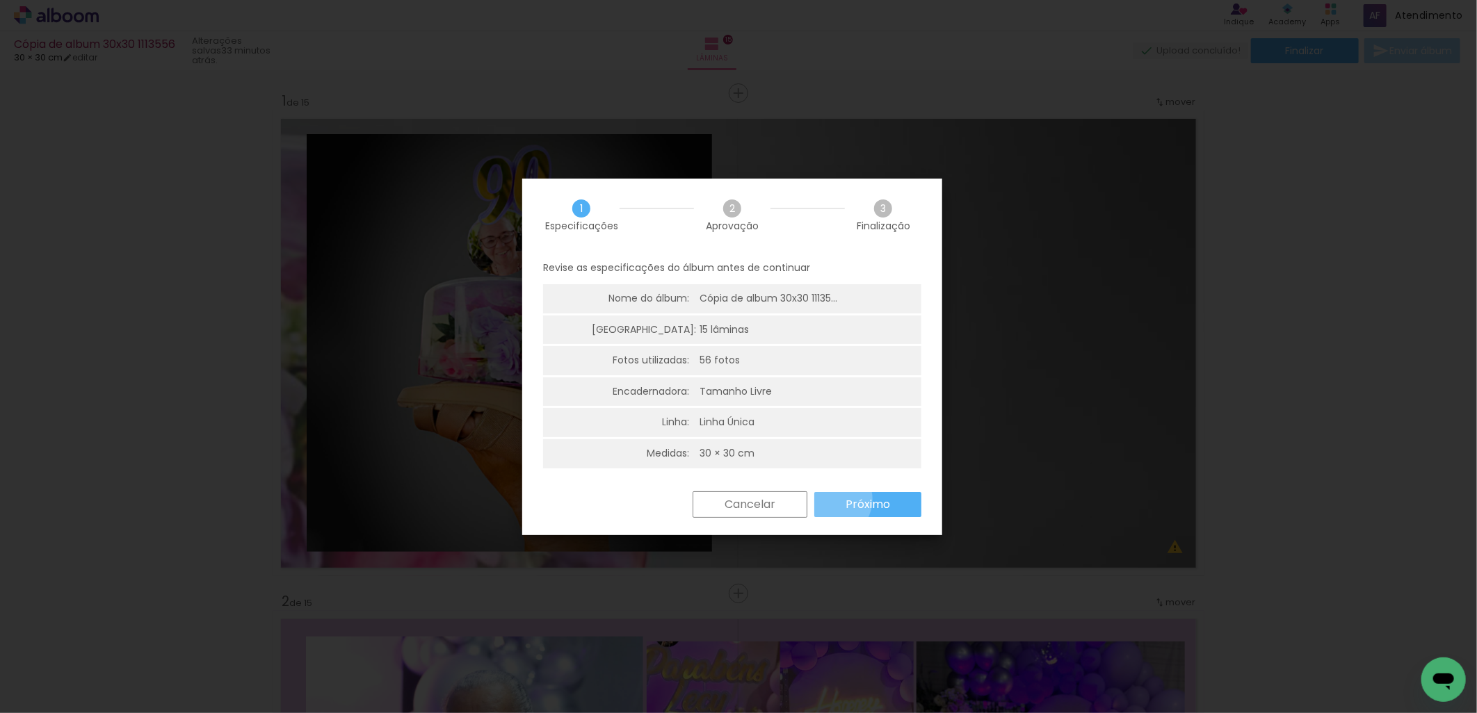
click at [832, 501] on paper-button "Próximo" at bounding box center [867, 504] width 107 height 25
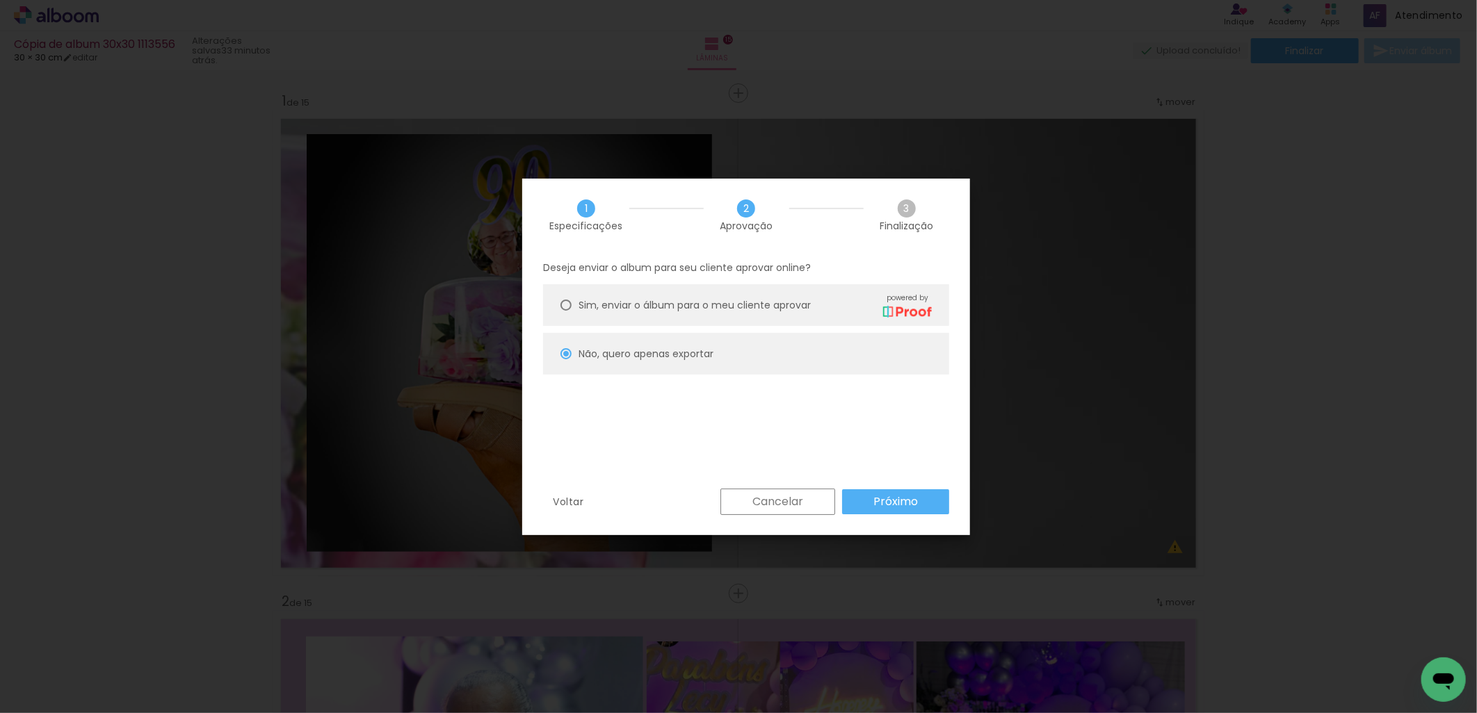
click at [0, 0] on slot "Próximo" at bounding box center [0, 0] width 0 height 0
type input "Alta, 300 DPI"
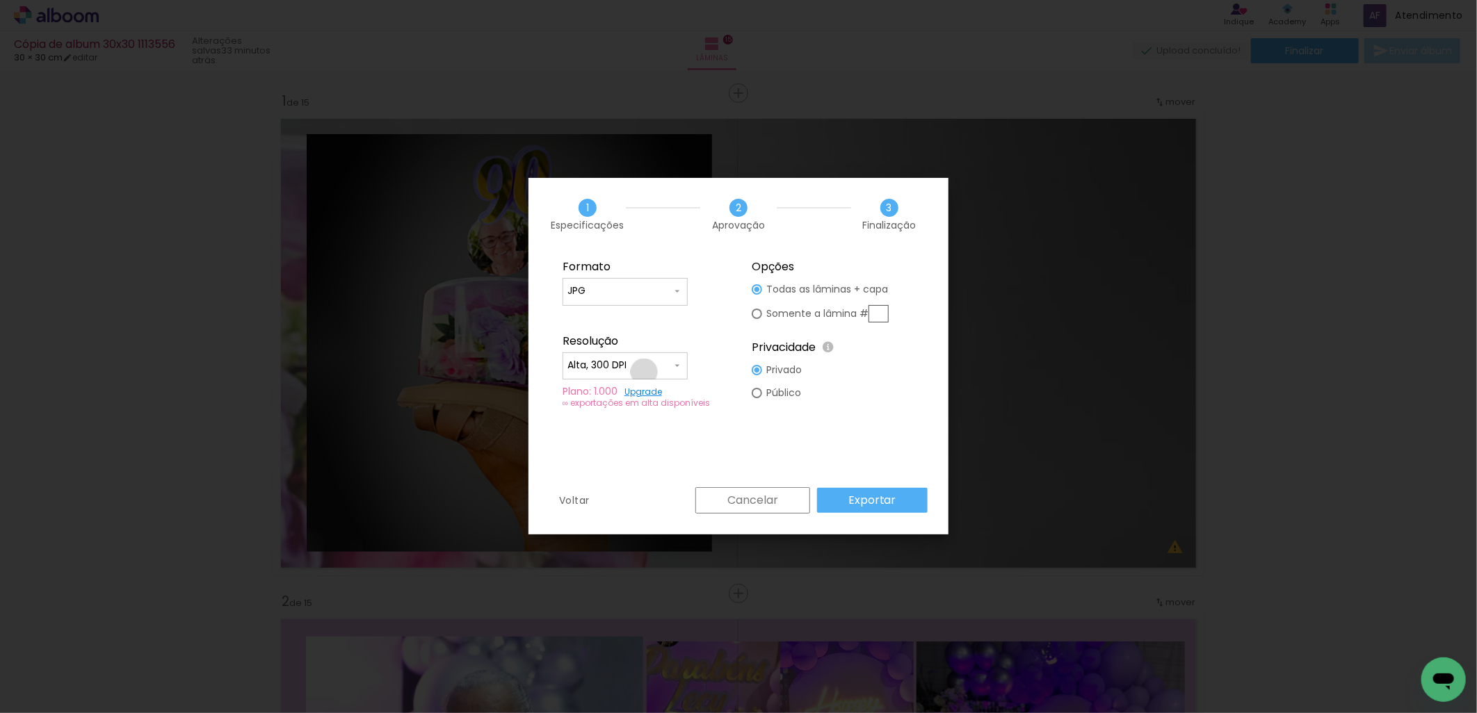
click at [644, 372] on div at bounding box center [624, 372] width 115 height 1
click at [644, 372] on paper-item "Alta, 300 DPI" at bounding box center [625, 364] width 125 height 28
click at [663, 289] on input "JPG" at bounding box center [619, 291] width 104 height 14
click at [659, 289] on paper-item "JPG" at bounding box center [625, 289] width 125 height 28
click at [657, 289] on input "JPG" at bounding box center [619, 291] width 104 height 14
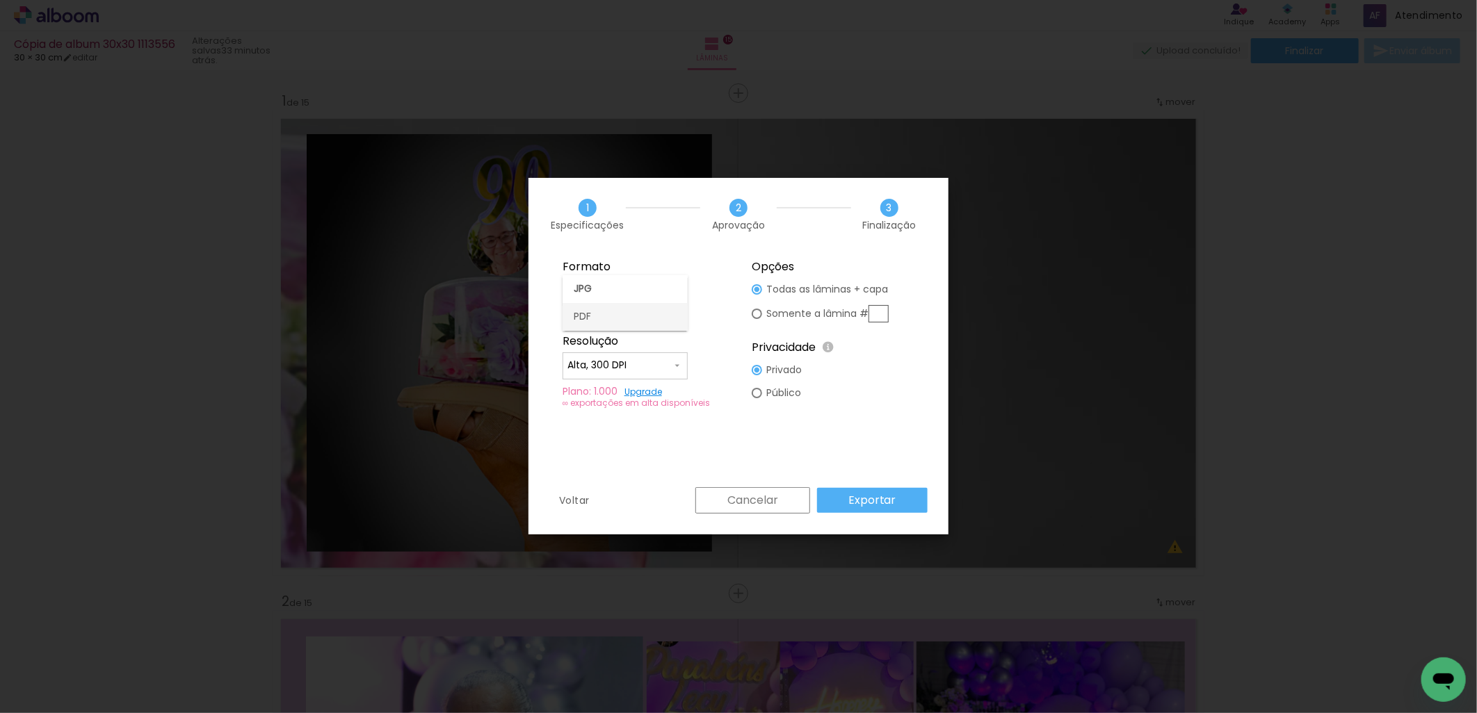
click at [631, 316] on paper-item "PDF" at bounding box center [625, 317] width 125 height 28
type input "PDF"
click at [0, 0] on slot "Exportar" at bounding box center [0, 0] width 0 height 0
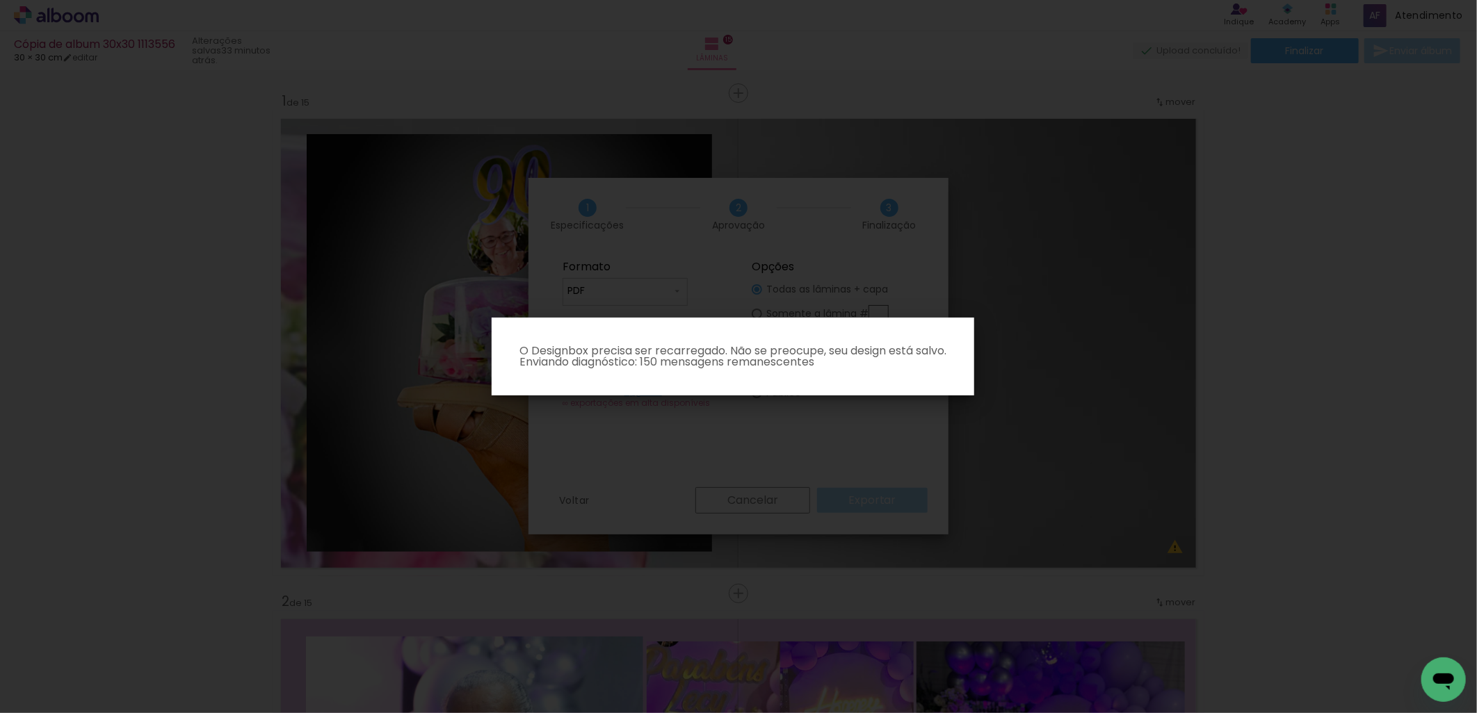
scroll to position [0, 1014]
click at [715, 338] on paper-dialog "O Designbox precisa ser recarregado. Não se preocupe, seu design está salvo. En…" at bounding box center [733, 357] width 483 height 78
click at [725, 259] on iron-overlay-backdrop at bounding box center [738, 356] width 1477 height 713
